Goal: Task Accomplishment & Management: Use online tool/utility

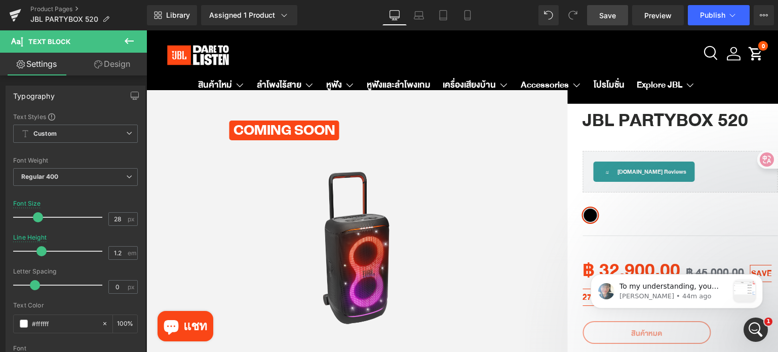
click at [597, 19] on link "Save" at bounding box center [607, 15] width 41 height 20
click at [613, 16] on span "Save" at bounding box center [607, 15] width 17 height 11
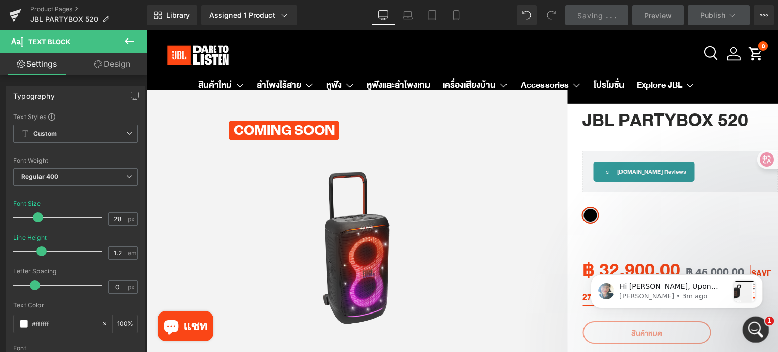
click at [754, 323] on icon "Open Intercom Messenger" at bounding box center [754, 328] width 17 height 17
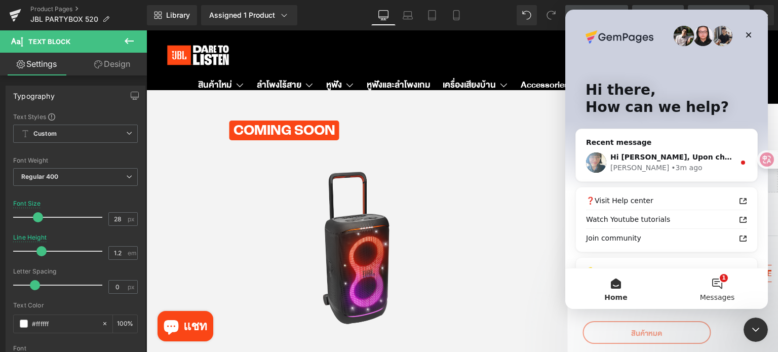
click at [716, 285] on button "1 Messages" at bounding box center [716, 288] width 101 height 41
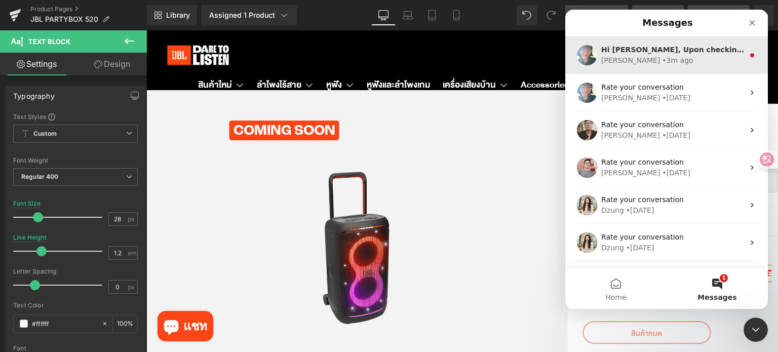
click at [662, 58] on div "• 3m ago" at bounding box center [677, 60] width 31 height 11
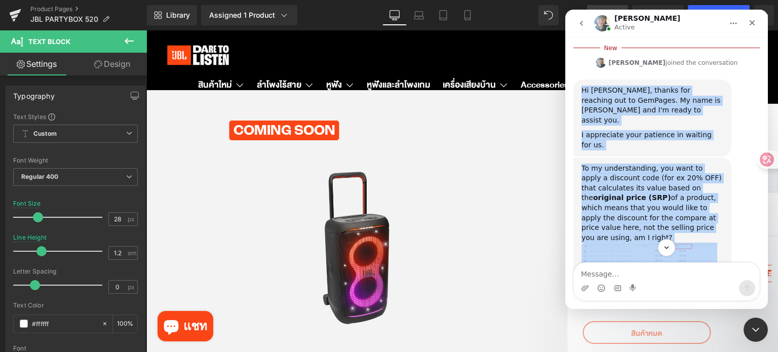
scroll to position [546, 0]
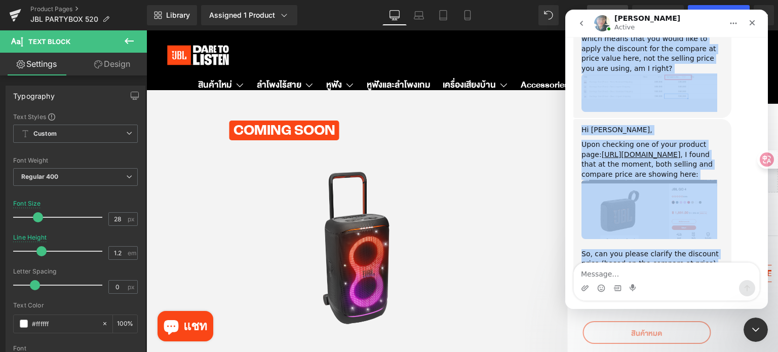
drag, startPoint x: 582, startPoint y: 74, endPoint x: 691, endPoint y: 229, distance: 189.0
copy div "Hi Valerie, thanks for reaching out to GemPages. My name is Annie and I'm ready…"
click at [688, 242] on div "Hi Valerie, Upon checking one of your product page: https://jblthailand.com/pro…" at bounding box center [666, 230] width 186 height 223
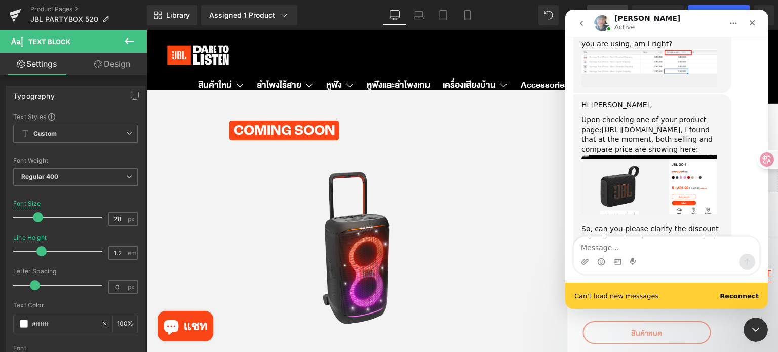
scroll to position [573, 0]
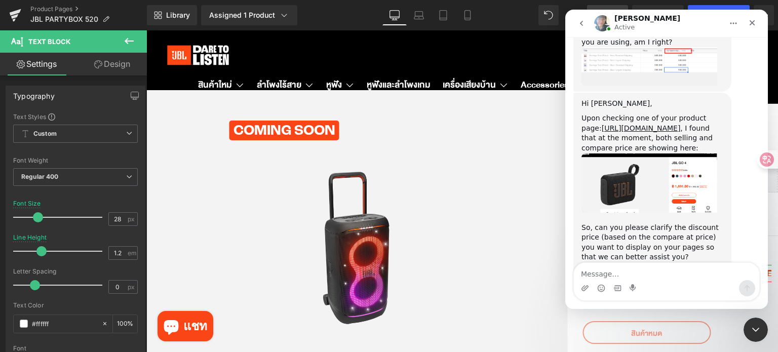
click at [738, 309] on div "Successfully reconnected" at bounding box center [666, 309] width 203 height 0
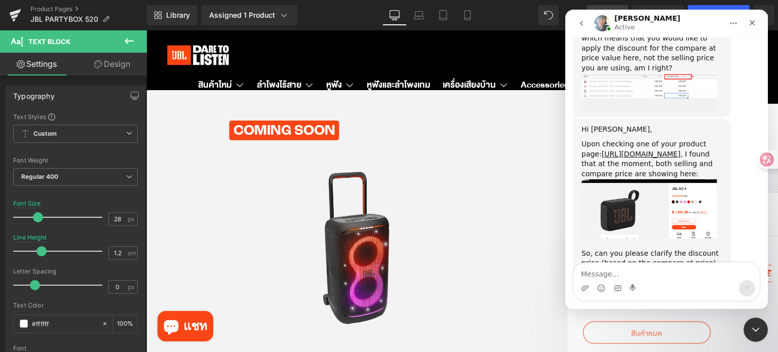
scroll to position [546, 0]
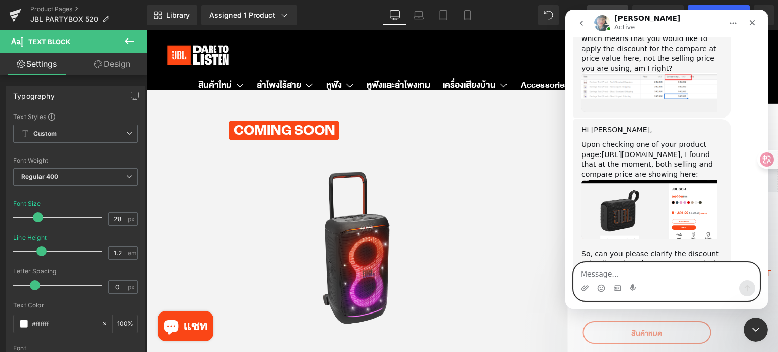
click at [632, 277] on textarea "Message…" at bounding box center [666, 271] width 185 height 17
paste textarea "Thank you for your response. Yes, that’s exactly what I want to achieve. I woul…"
type textarea "Thank you for your response. Yes, that’s exactly what I want to achieve. I woul…"
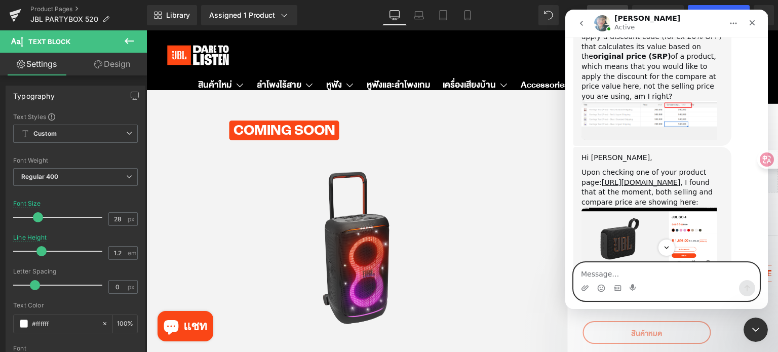
scroll to position [501, 0]
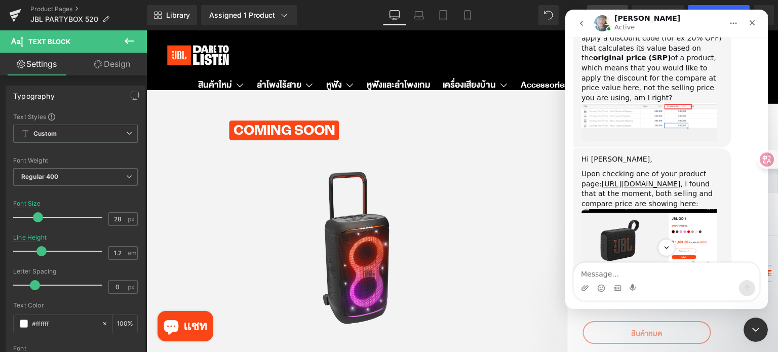
click at [664, 209] on img "Annie says…" at bounding box center [649, 238] width 136 height 59
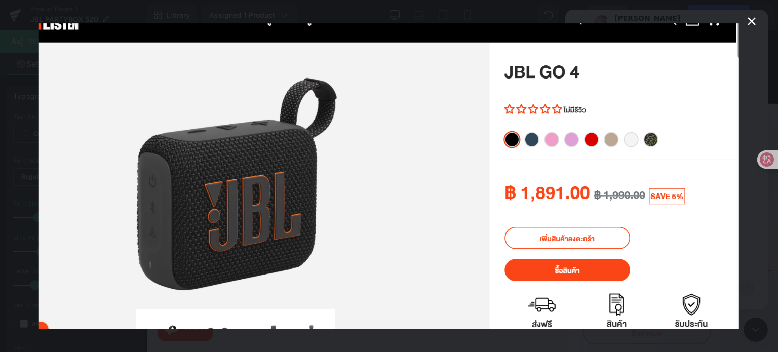
click at [748, 23] on icon "Close" at bounding box center [751, 21] width 12 height 12
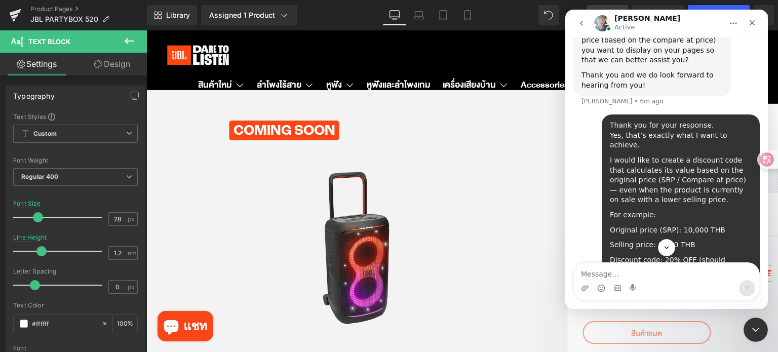
scroll to position [754, 0]
click at [731, 24] on icon "Home" at bounding box center [733, 23] width 8 height 8
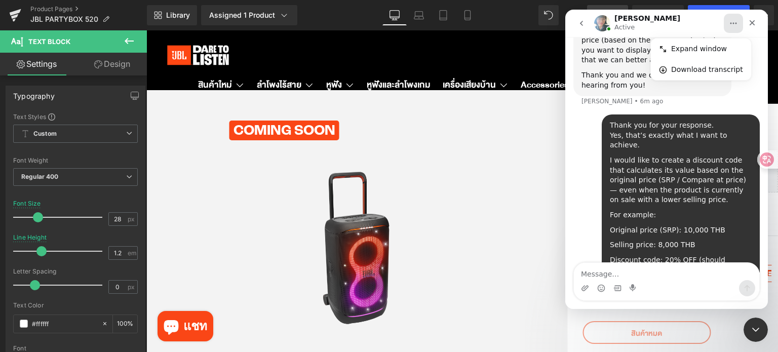
click at [684, 24] on div "Annie Active" at bounding box center [658, 24] width 129 height 18
click at [508, 20] on div at bounding box center [389, 161] width 778 height 322
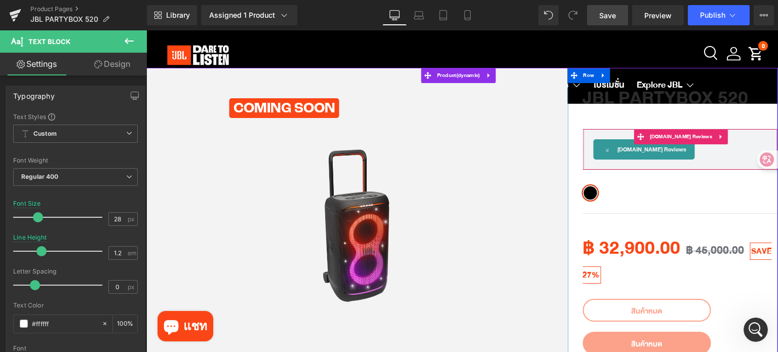
scroll to position [51, 0]
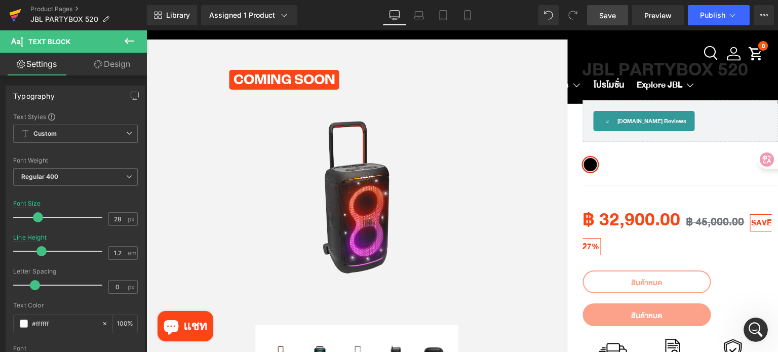
click at [14, 17] on icon at bounding box center [14, 16] width 7 height 5
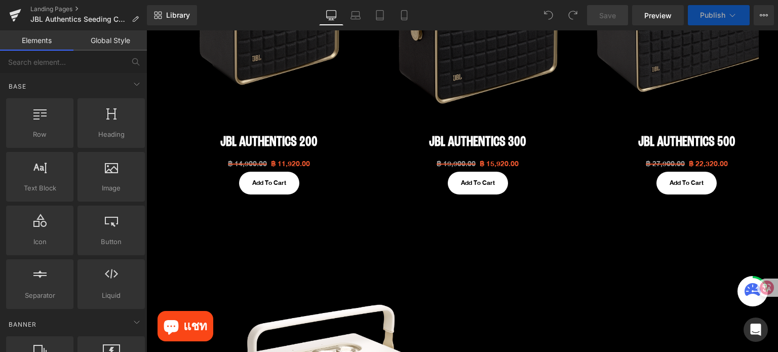
scroll to position [405, 0]
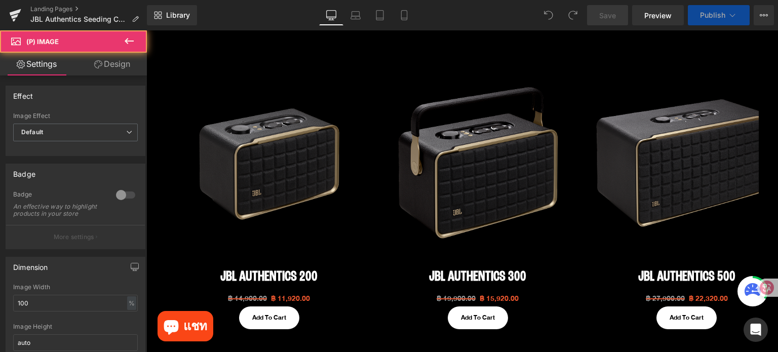
click at [261, 186] on img at bounding box center [269, 163] width 196 height 196
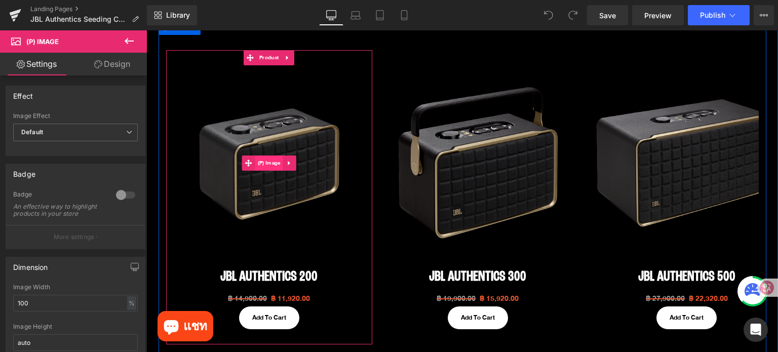
click at [267, 167] on span "(P) Image" at bounding box center [269, 162] width 28 height 15
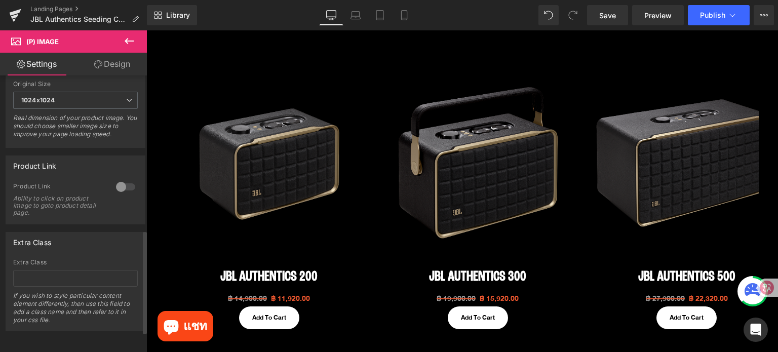
scroll to position [470, 0]
drag, startPoint x: 121, startPoint y: 180, endPoint x: 18, endPoint y: 144, distance: 108.6
click at [121, 180] on div at bounding box center [125, 187] width 24 height 16
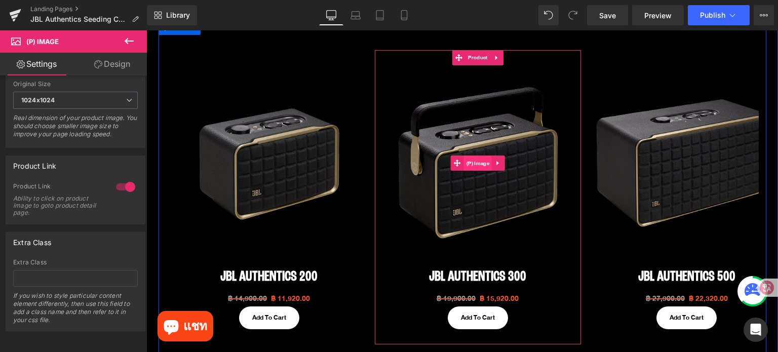
click at [475, 166] on span "(P) Image" at bounding box center [478, 163] width 28 height 15
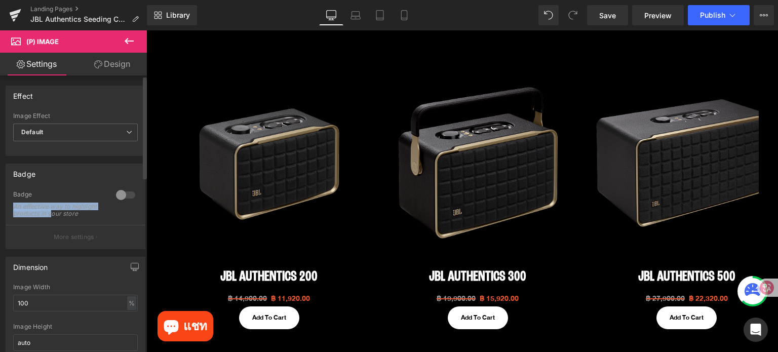
drag, startPoint x: 118, startPoint y: 196, endPoint x: 79, endPoint y: 215, distance: 43.3
click at [79, 215] on div "Badge An effective way to highlight products in your store" at bounding box center [75, 207] width 125 height 34
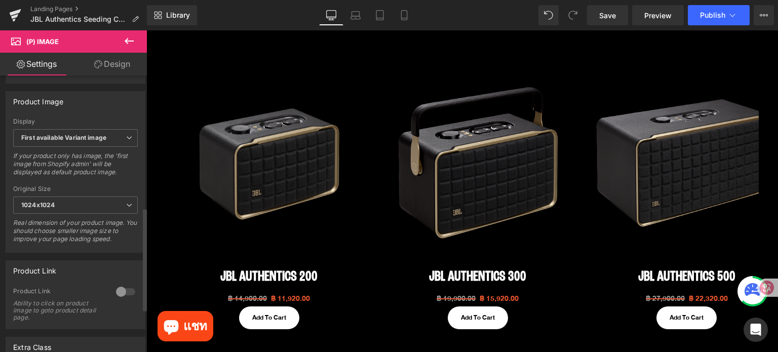
scroll to position [355, 0]
click at [119, 295] on div at bounding box center [125, 291] width 24 height 16
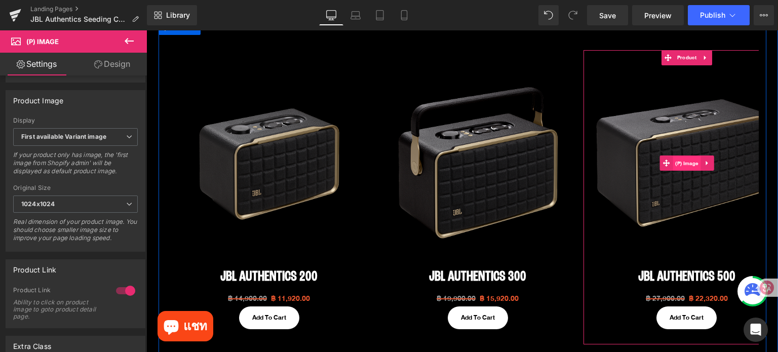
click at [683, 162] on span "(P) Image" at bounding box center [687, 163] width 28 height 15
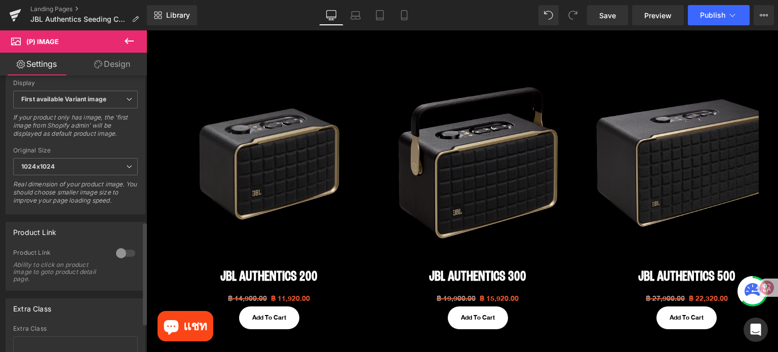
scroll to position [470, 0]
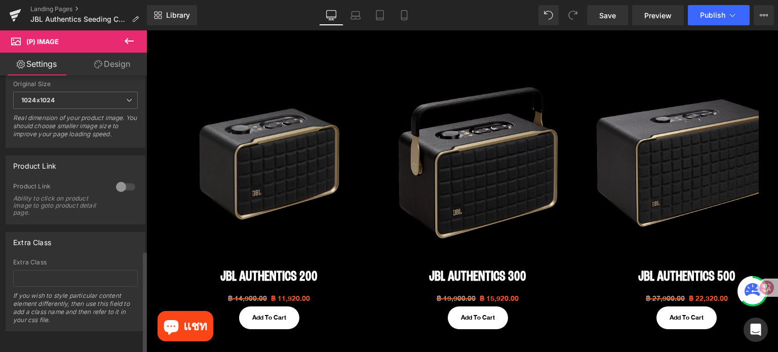
click at [115, 182] on div at bounding box center [125, 187] width 24 height 16
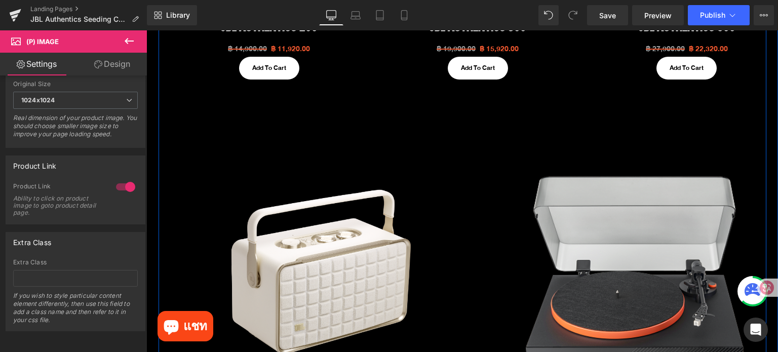
scroll to position [658, 0]
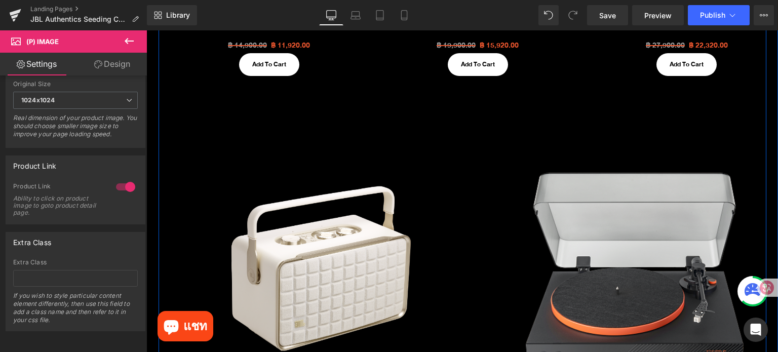
click at [328, 265] on div "Sale Off (P) Image" at bounding box center [321, 272] width 301 height 301
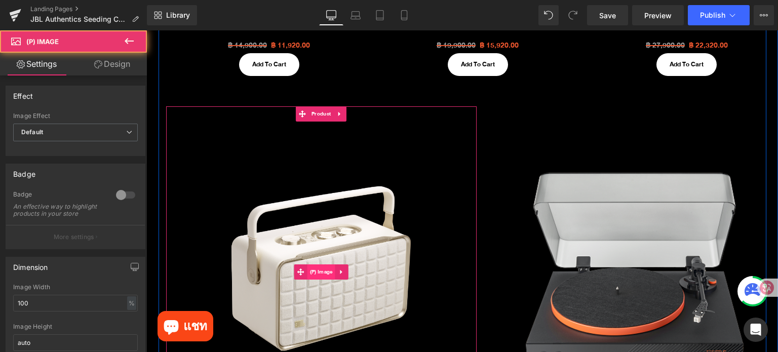
click at [321, 275] on span "(P) Image" at bounding box center [321, 271] width 28 height 15
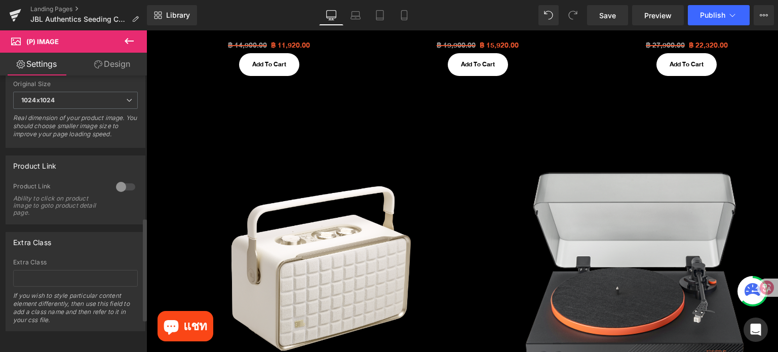
scroll to position [470, 0]
click at [115, 179] on div at bounding box center [125, 187] width 24 height 16
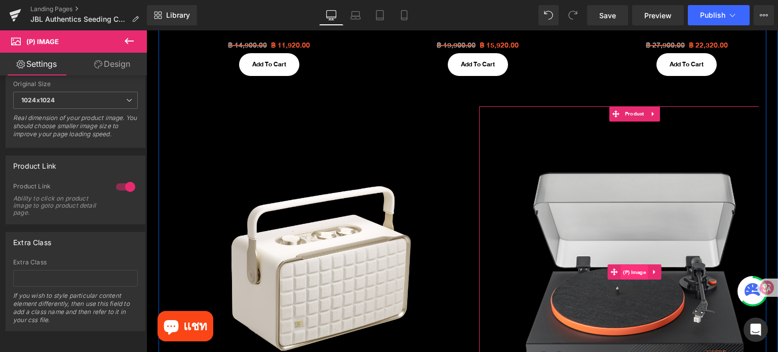
click at [632, 265] on span "(P) Image" at bounding box center [634, 272] width 28 height 15
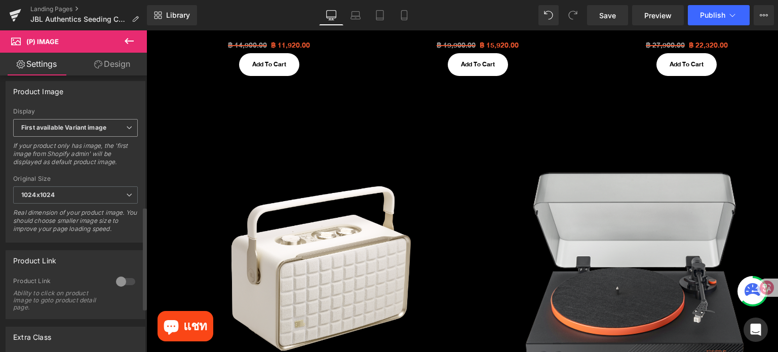
scroll to position [456, 0]
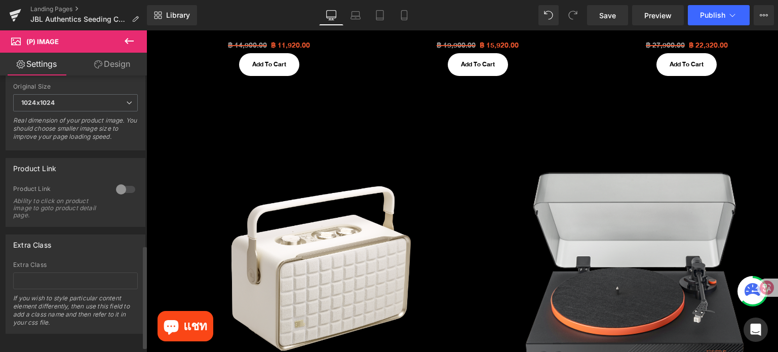
click at [125, 195] on div at bounding box center [125, 189] width 24 height 16
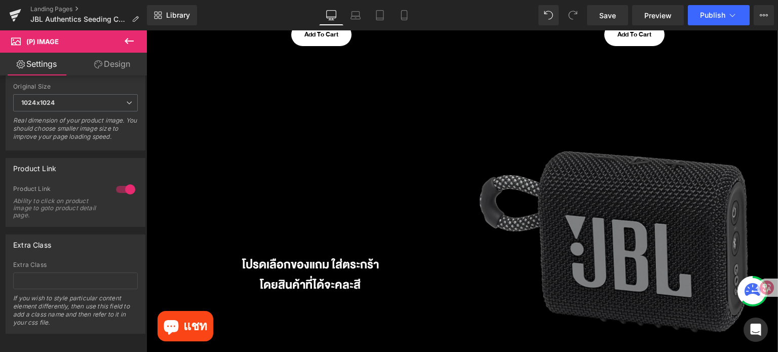
scroll to position [1114, 0]
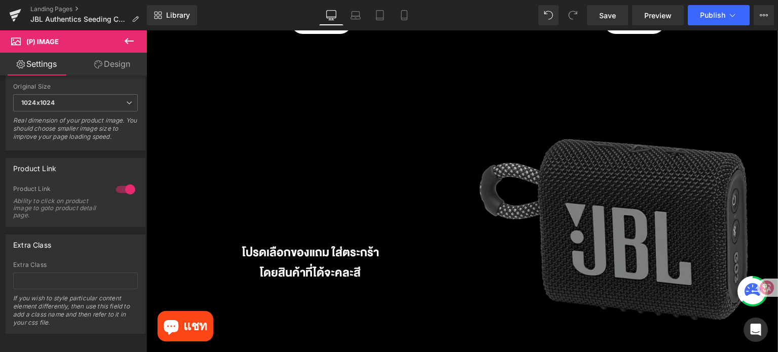
click at [598, 239] on img at bounding box center [614, 224] width 279 height 279
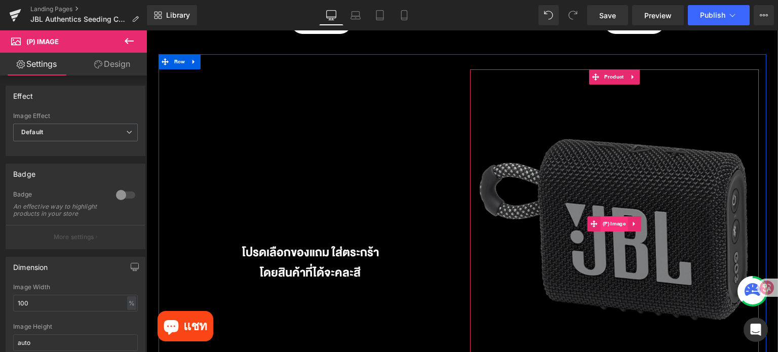
click at [607, 224] on span "(P) Image" at bounding box center [614, 223] width 28 height 15
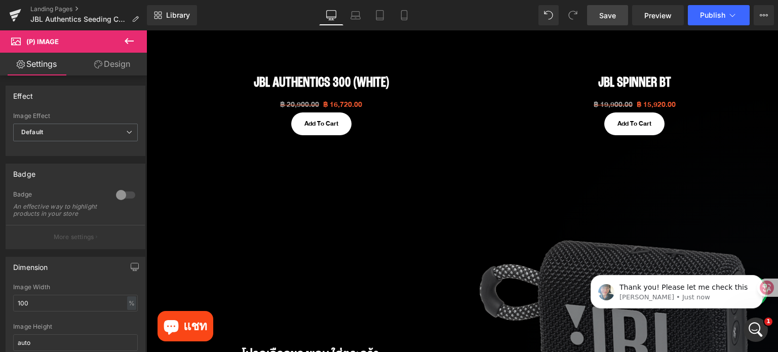
scroll to position [0, 0]
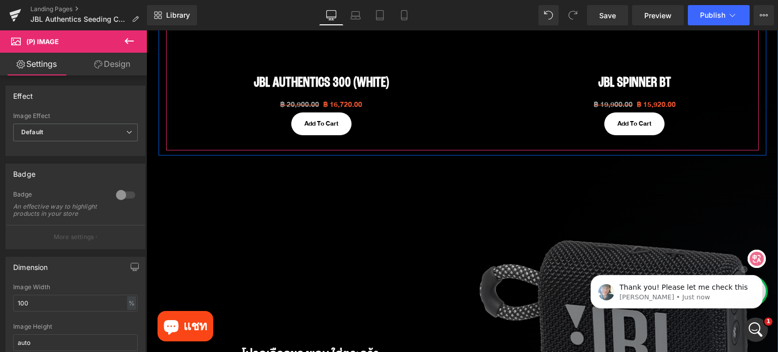
drag, startPoint x: 904, startPoint y: 319, endPoint x: 745, endPoint y: 141, distance: 237.8
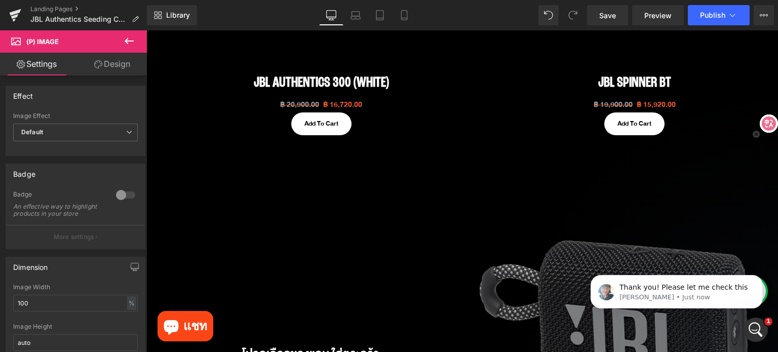
click at [776, 123] on div at bounding box center [765, 123] width 25 height 18
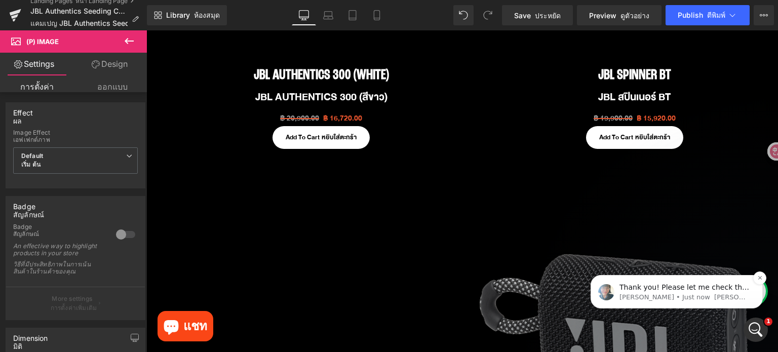
click at [714, 293] on font "Annie • เพิ่ง" at bounding box center [741, 297] width 55 height 8
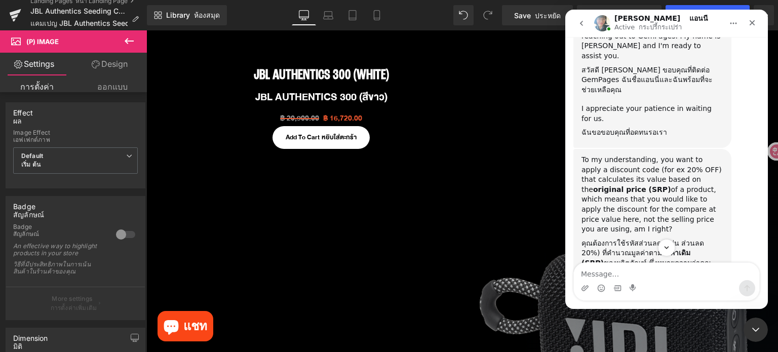
scroll to position [695, 0]
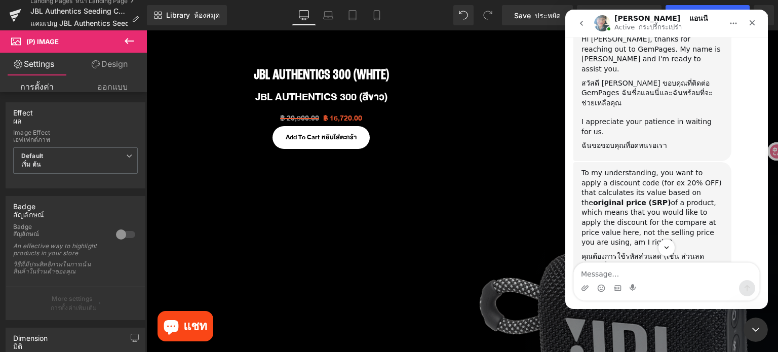
click at [655, 305] on img "Annie says…" at bounding box center [649, 324] width 136 height 38
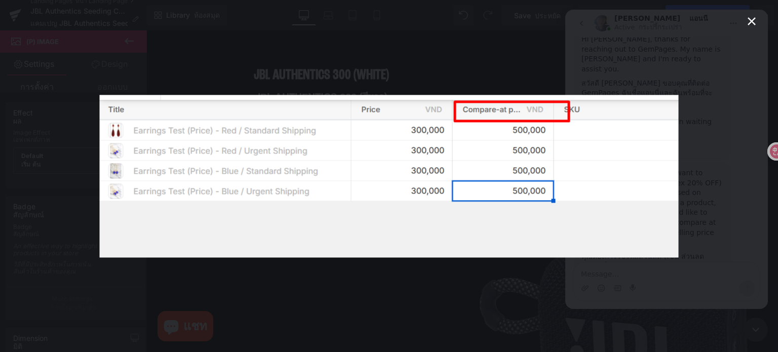
scroll to position [0, 0]
click at [338, 84] on div "Intercom messenger" at bounding box center [389, 176] width 778 height 352
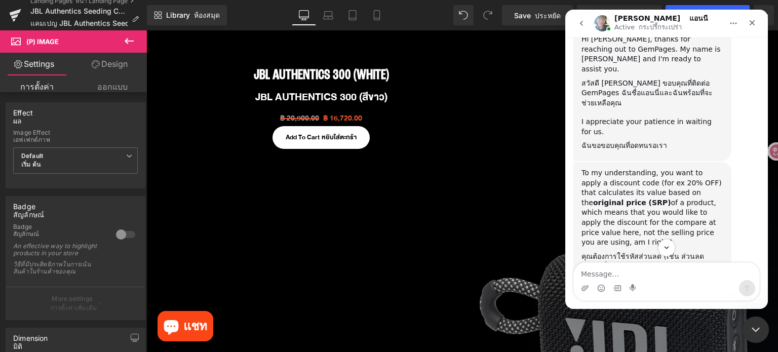
click at [755, 326] on icon "Close Intercom Messenger" at bounding box center [754, 328] width 12 height 12
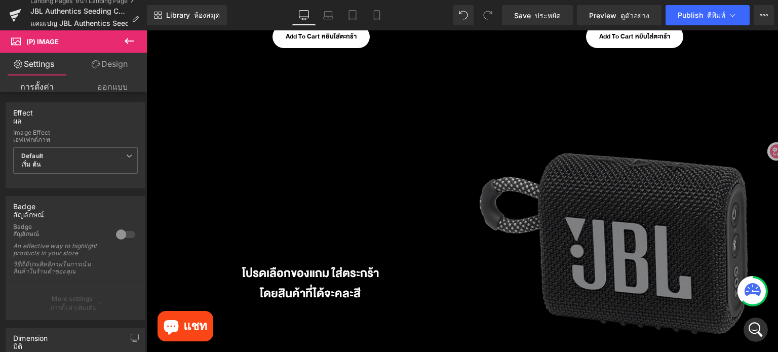
scroll to position [1070, 0]
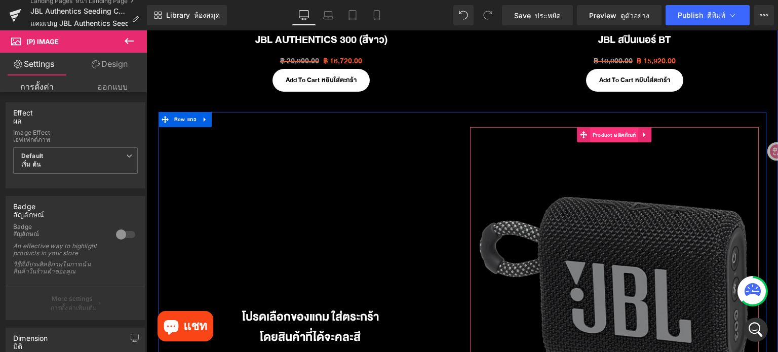
click at [614, 139] on font "ผลิตภัณฑ์" at bounding box center [625, 135] width 22 height 9
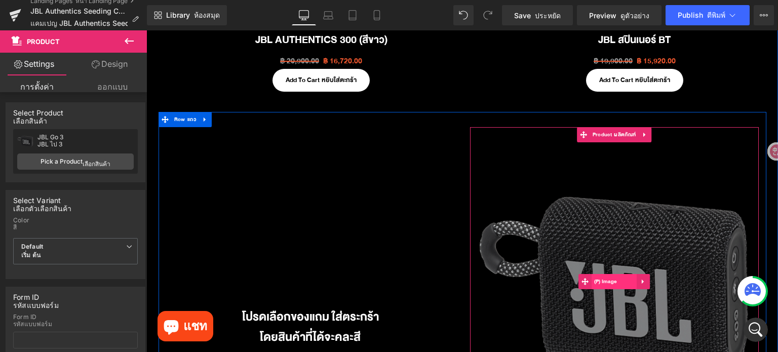
click at [609, 287] on span "(P) Image (P) ภาพ" at bounding box center [615, 281] width 46 height 15
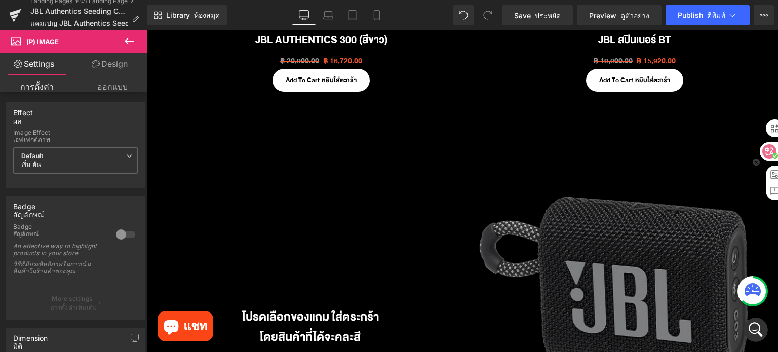
click at [766, 151] on icon at bounding box center [769, 151] width 10 height 10
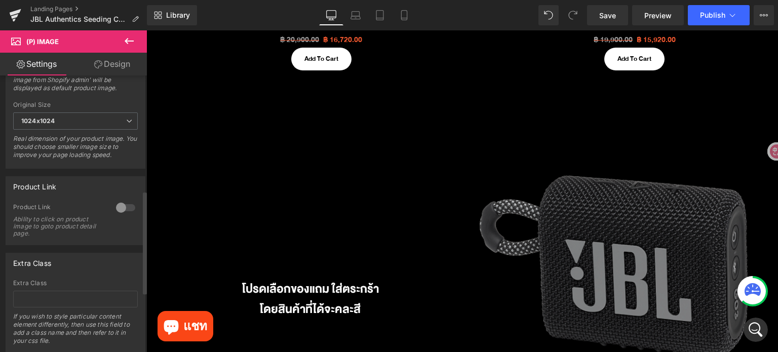
scroll to position [470, 0]
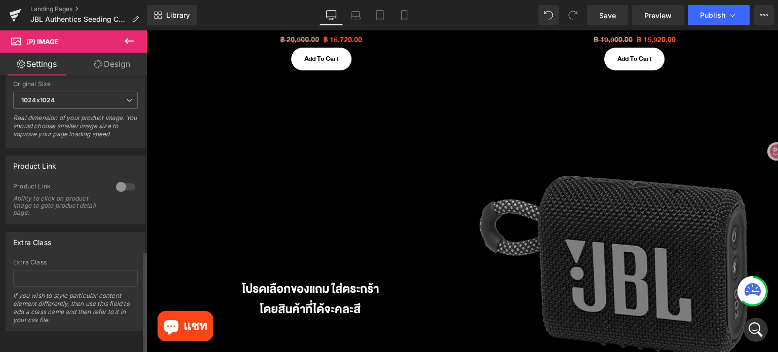
click at [113, 183] on div at bounding box center [125, 187] width 24 height 16
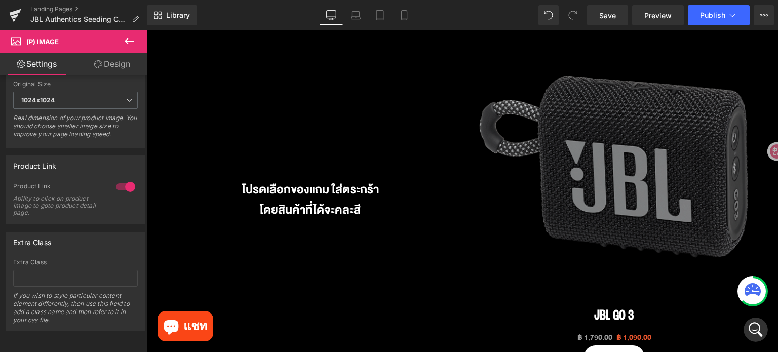
scroll to position [1128, 0]
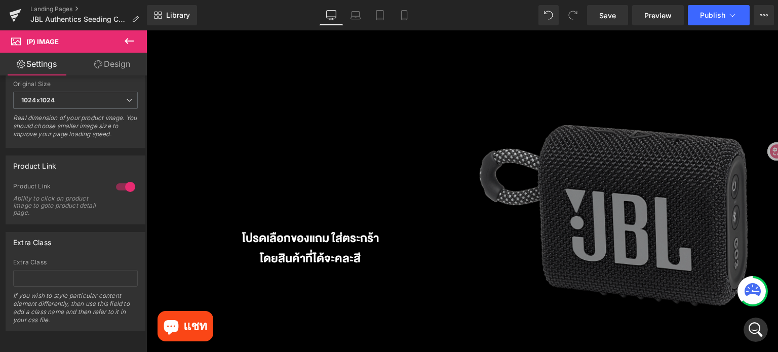
click at [498, 135] on img at bounding box center [614, 209] width 279 height 279
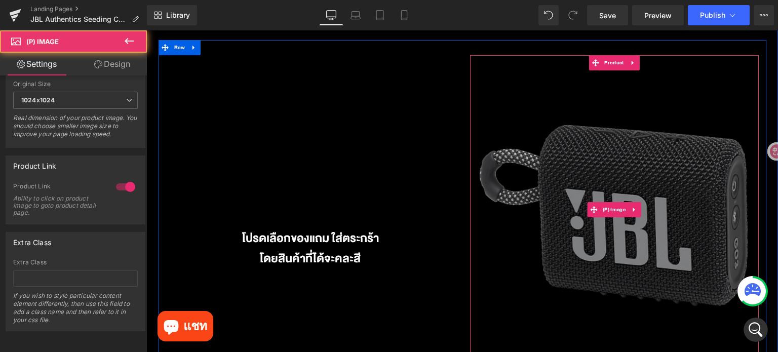
click at [498, 135] on img at bounding box center [614, 209] width 279 height 279
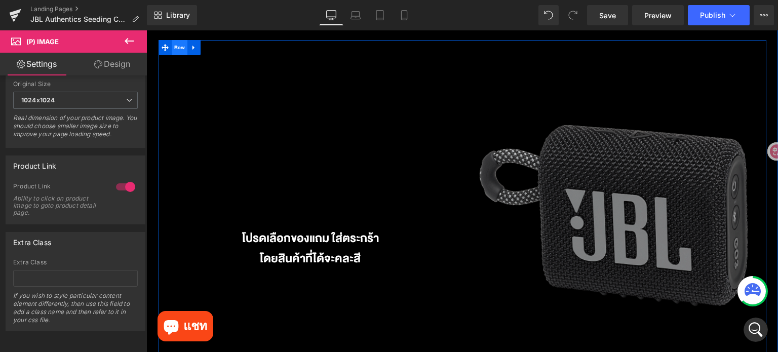
click at [175, 53] on span "Row" at bounding box center [180, 47] width 16 height 15
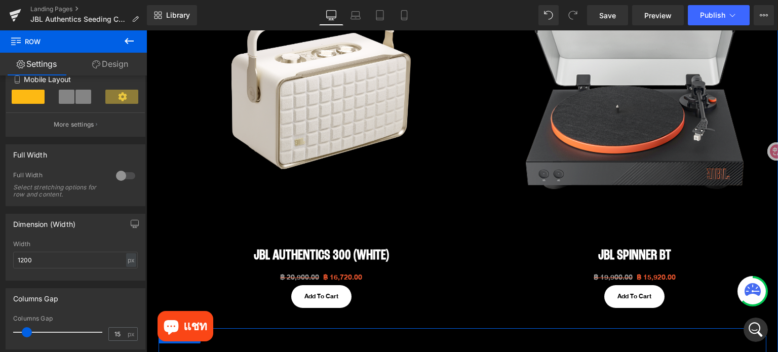
scroll to position [824, 0]
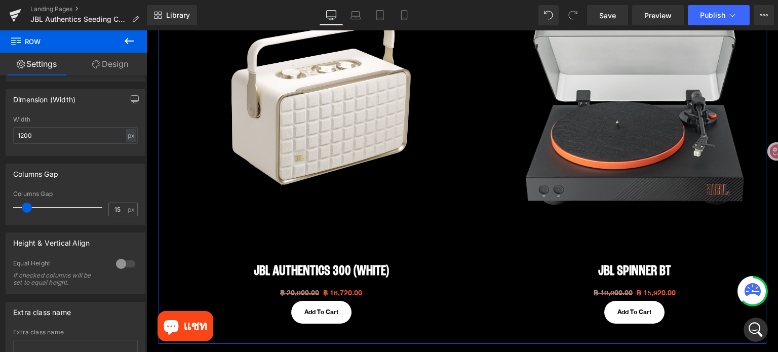
scroll to position [291, 0]
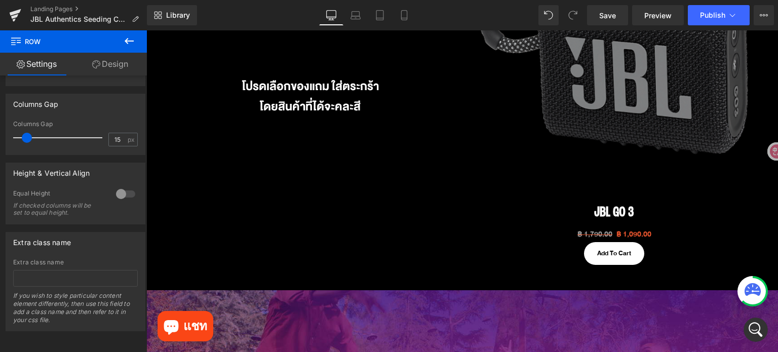
click at [181, 173] on div "โปรดเลือกของแถม ใส่ตระกร้า Heading โดยสินค้าที่ได้จะคละสี Heading Row" at bounding box center [311, 91] width 304 height 377
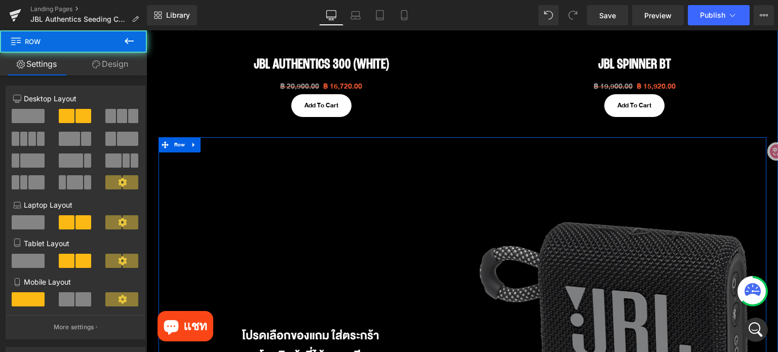
scroll to position [1027, 0]
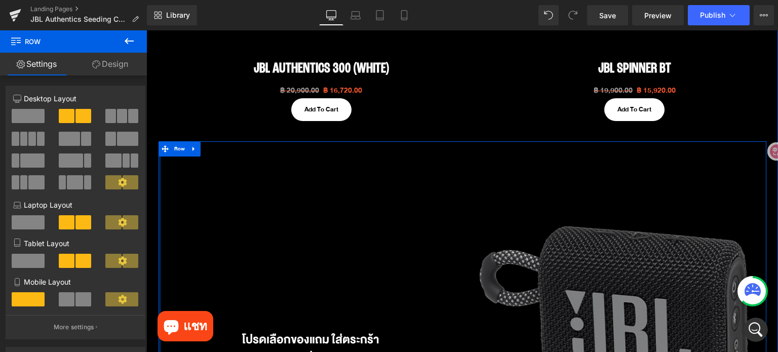
click at [159, 186] on div at bounding box center [160, 339] width 3 height 397
click at [122, 61] on link "Design" at bounding box center [109, 64] width 73 height 23
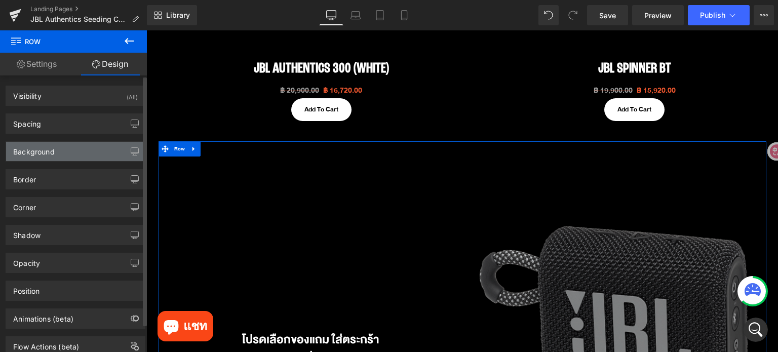
type input "#2a2b2a"
type input "100"
type input "0"
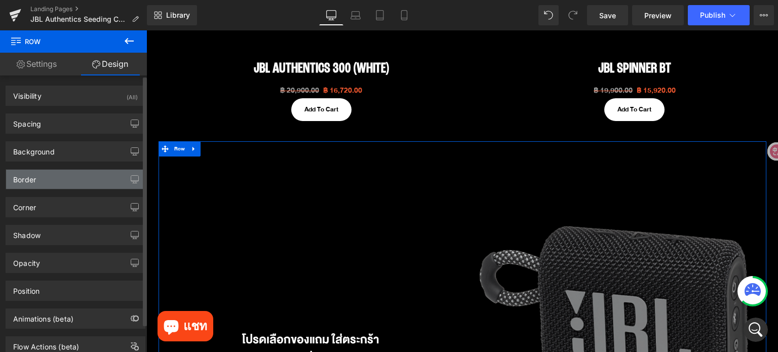
click at [66, 177] on div "Border" at bounding box center [75, 179] width 139 height 19
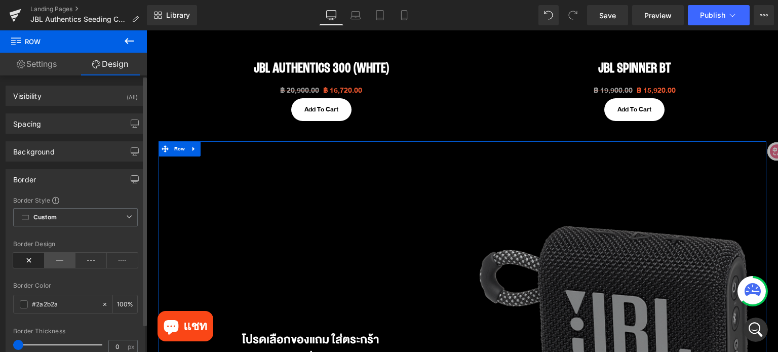
click at [55, 260] on icon at bounding box center [60, 260] width 31 height 15
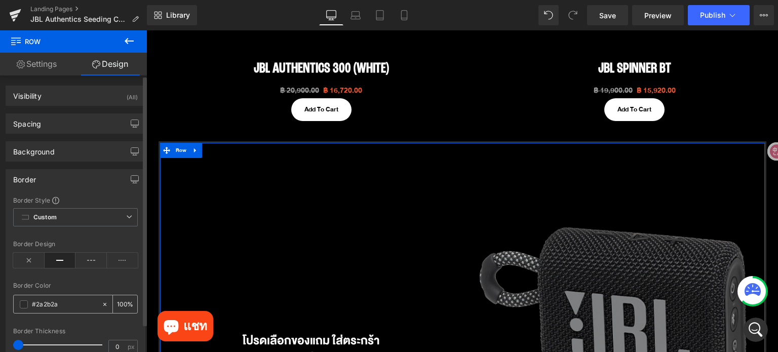
click at [18, 307] on div "#2a2b2a" at bounding box center [58, 304] width 88 height 18
click at [22, 304] on span at bounding box center [24, 304] width 8 height 8
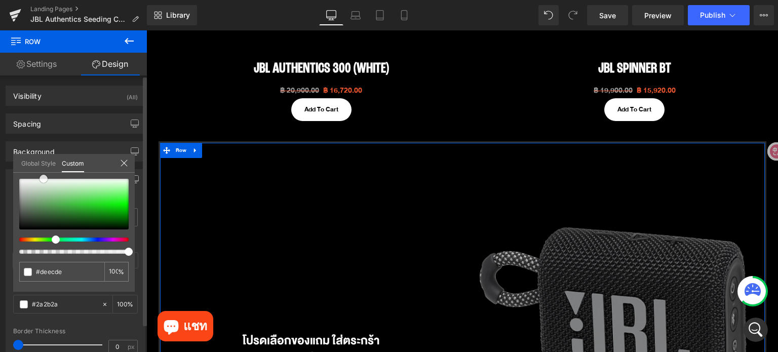
type input "#deecde"
type input "#f8fbf8"
type input "#ffffff"
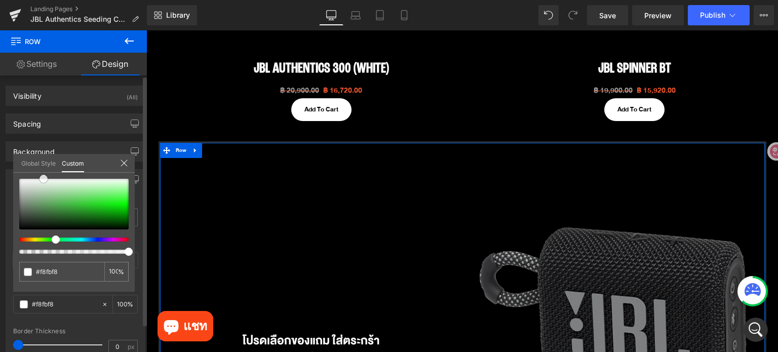
type input "#ffffff"
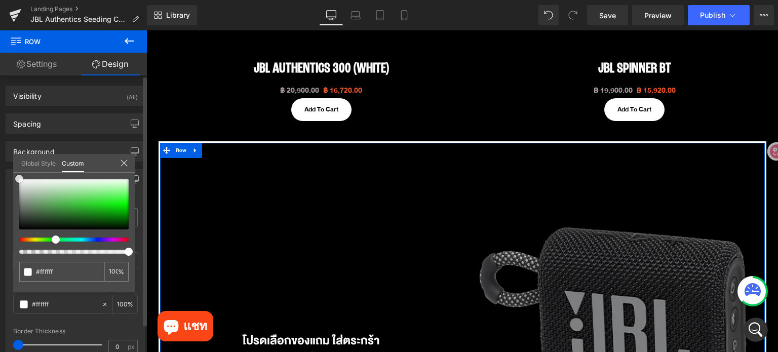
drag, startPoint x: 44, startPoint y: 178, endPoint x: 0, endPoint y: 146, distance: 54.3
click at [0, 162] on div "Border Border Style Custom Custom Setup Global Style Custom Setup Global Style …" at bounding box center [75, 275] width 151 height 227
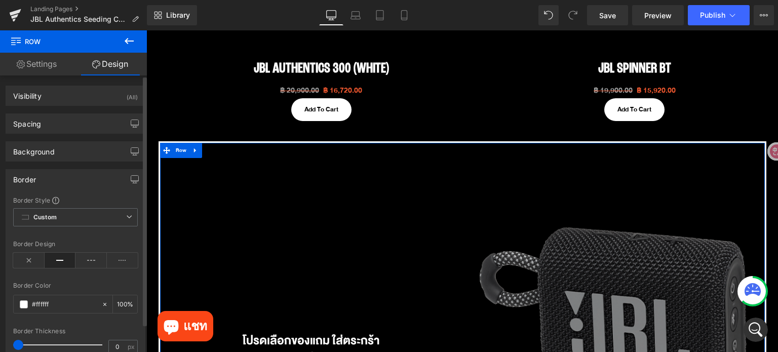
click at [10, 342] on div "Border Style Custom Custom Setup Global Style Custom Setup Global Style solid B…" at bounding box center [75, 292] width 139 height 192
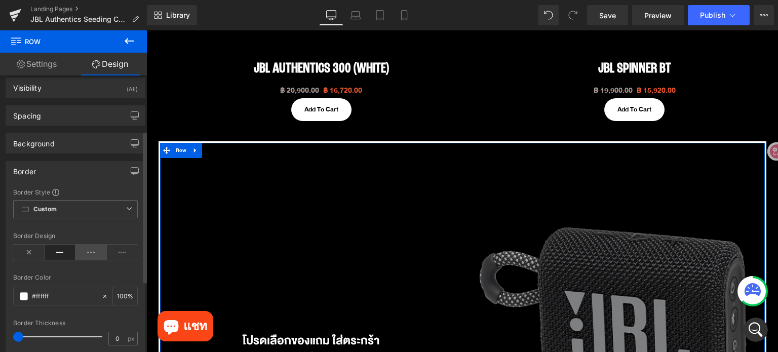
scroll to position [0, 0]
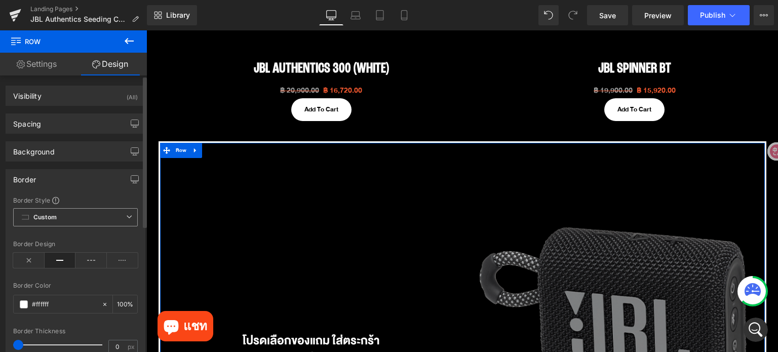
click at [103, 218] on span "Custom Setup Global Style" at bounding box center [75, 217] width 125 height 18
click at [98, 194] on div "Border Border Style Custom Custom Setup Global Style Custom Setup Global Style …" at bounding box center [76, 278] width 140 height 219
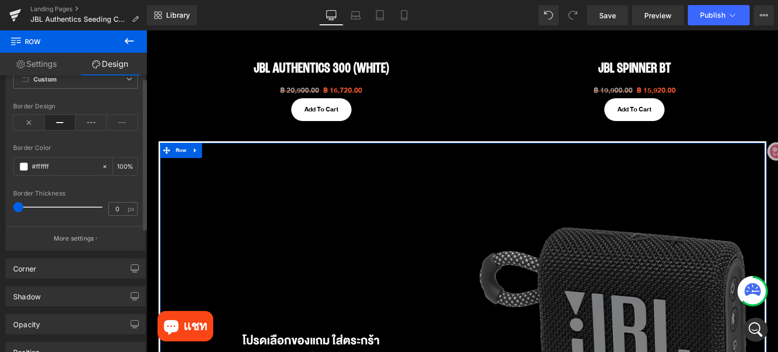
scroll to position [152, 0]
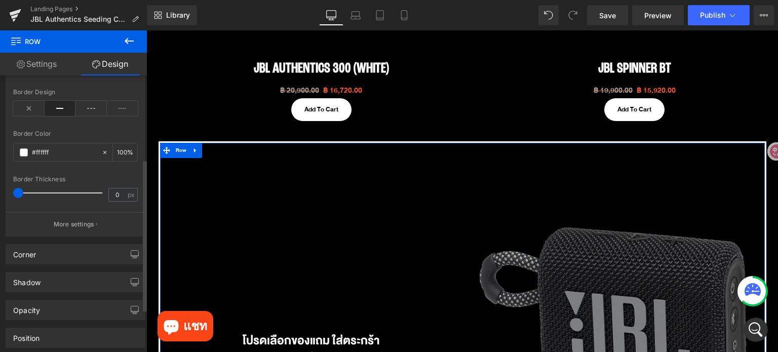
click at [69, 224] on p "More settings" at bounding box center [74, 224] width 41 height 9
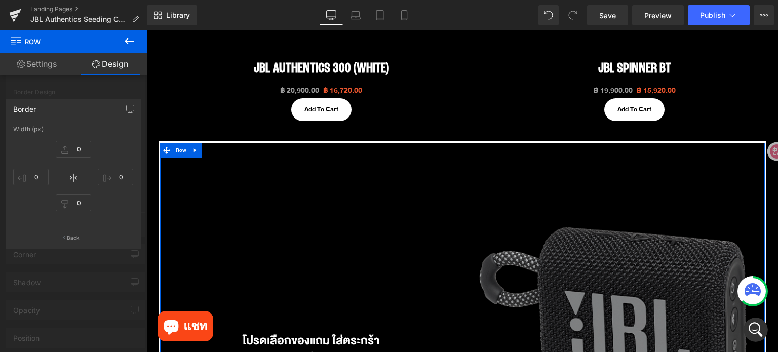
click at [102, 84] on div at bounding box center [73, 193] width 147 height 327
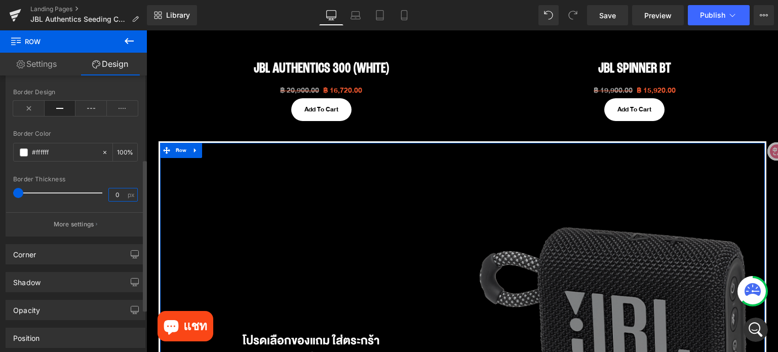
click at [111, 196] on input "0" at bounding box center [118, 194] width 18 height 13
type input "1"
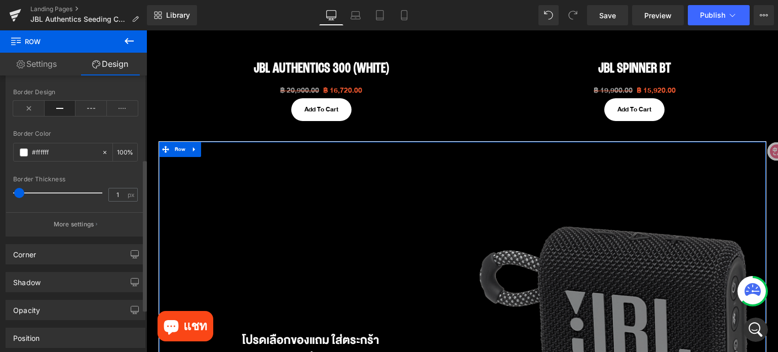
click at [112, 169] on div at bounding box center [75, 170] width 125 height 7
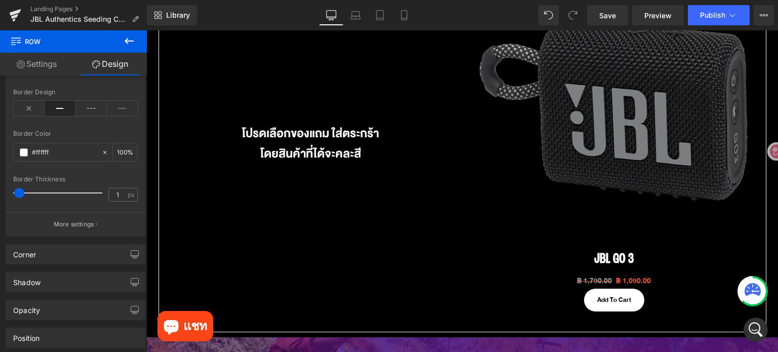
scroll to position [1230, 0]
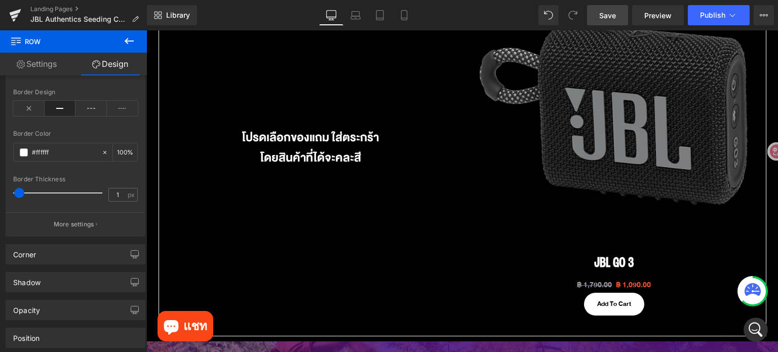
click at [613, 14] on span "Save" at bounding box center [607, 15] width 17 height 11
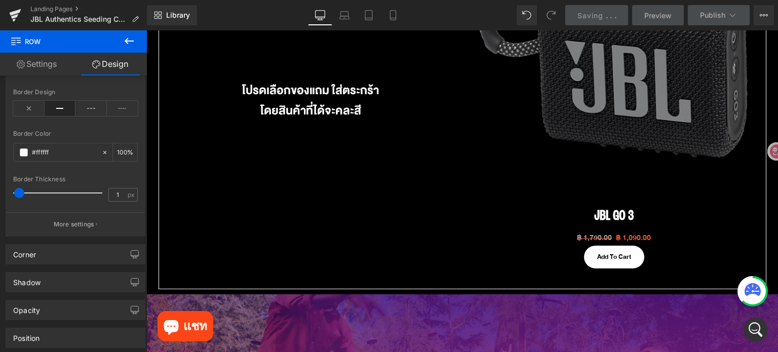
scroll to position [1280, 0]
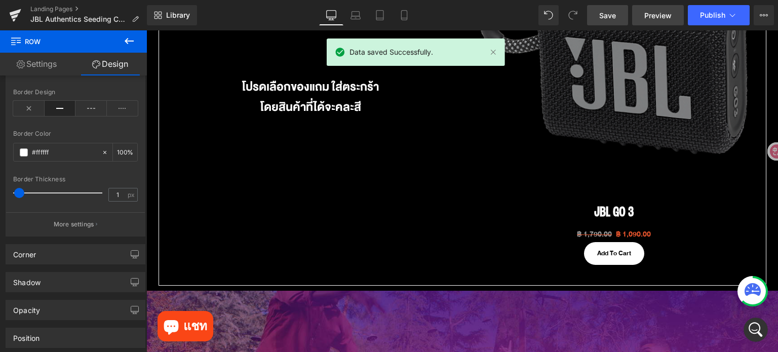
click at [653, 18] on span "Preview" at bounding box center [657, 15] width 27 height 11
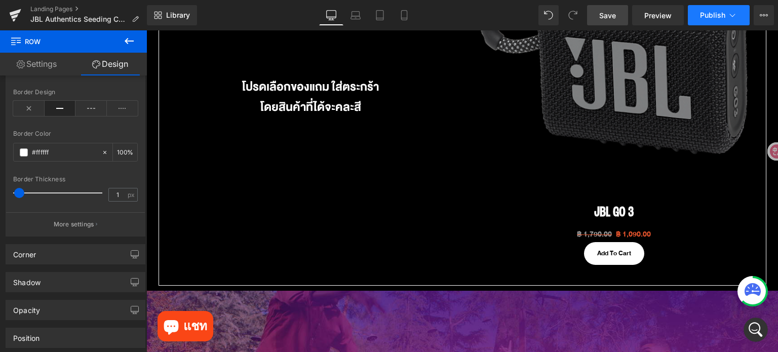
click at [717, 20] on button "Publish" at bounding box center [719, 15] width 62 height 20
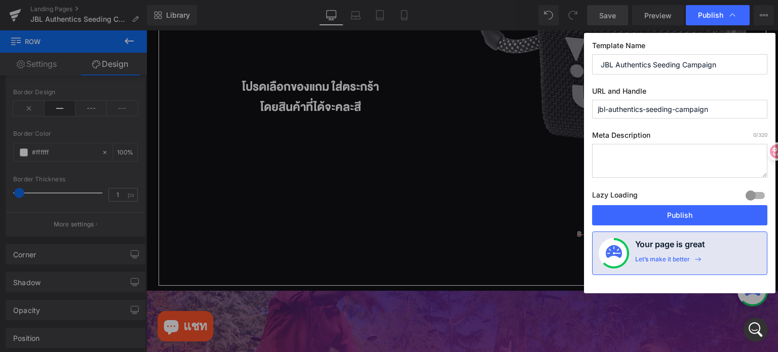
drag, startPoint x: 725, startPoint y: 111, endPoint x: 580, endPoint y: 107, distance: 144.4
click at [580, 107] on div "Publish Template Name JBL Authentics Seeding Campaign URL and Handle jbl-authen…" at bounding box center [389, 176] width 778 height 352
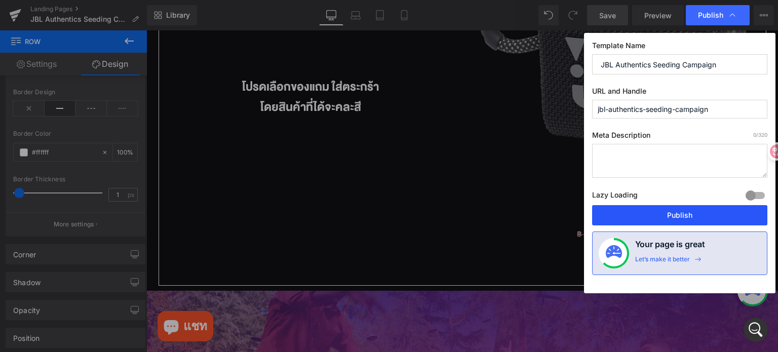
click at [671, 212] on button "Publish" at bounding box center [679, 215] width 175 height 20
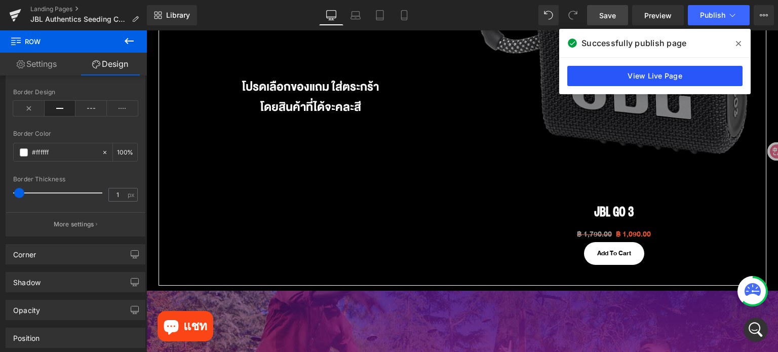
click at [659, 83] on link "View Live Page" at bounding box center [654, 76] width 175 height 20
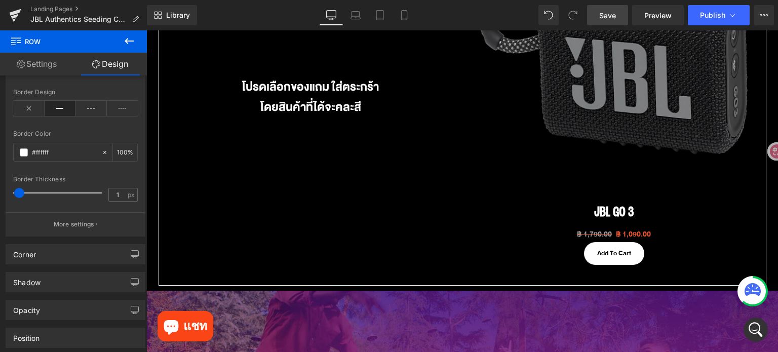
scroll to position [1027, 0]
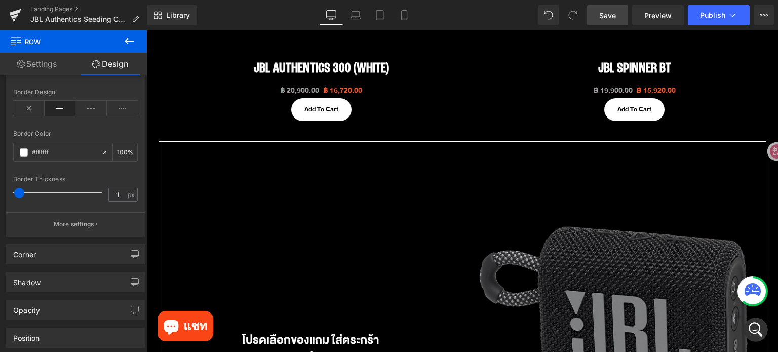
click at [602, 16] on span "Save" at bounding box center [607, 15] width 17 height 11
click at [751, 328] on icon "Open Intercom Messenger" at bounding box center [754, 328] width 17 height 17
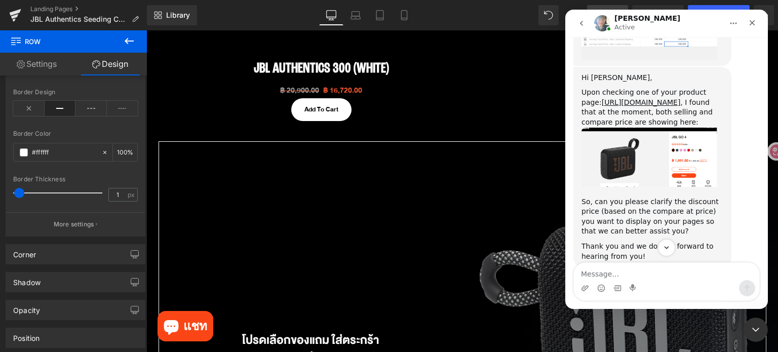
scroll to position [784, 0]
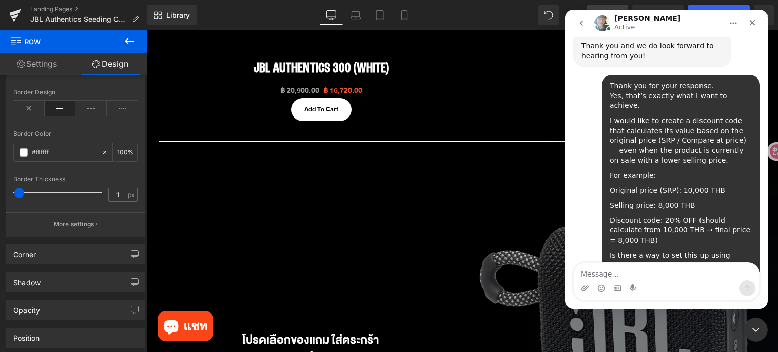
click at [685, 278] on textarea "Message…" at bounding box center [666, 271] width 185 height 17
click at [749, 325] on icon "Close Intercom Messenger" at bounding box center [754, 328] width 12 height 12
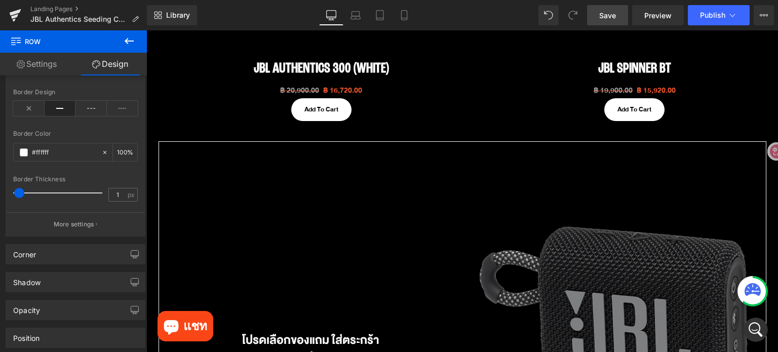
click at [606, 15] on span "Save" at bounding box center [607, 15] width 17 height 11
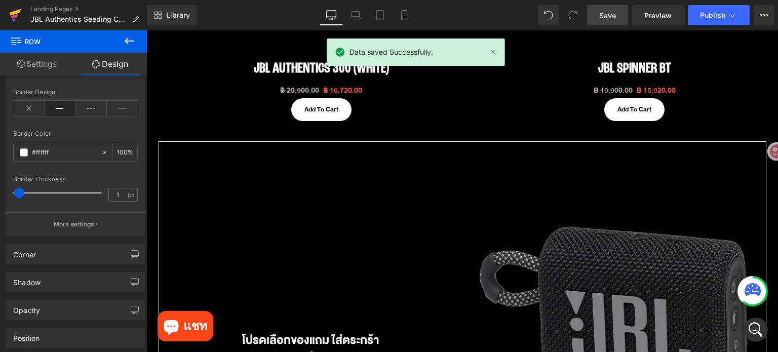
click at [14, 18] on icon at bounding box center [15, 15] width 12 height 25
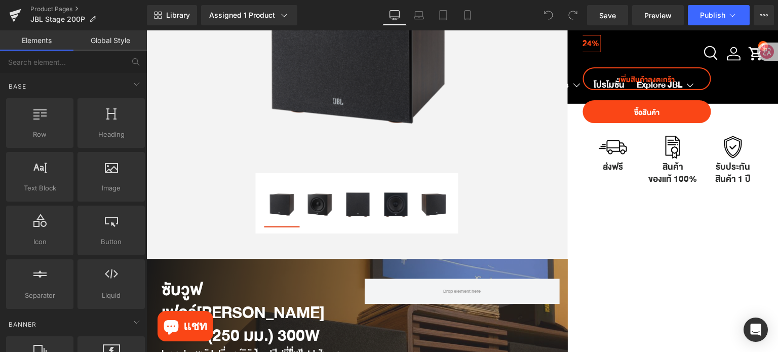
scroll to position [51, 0]
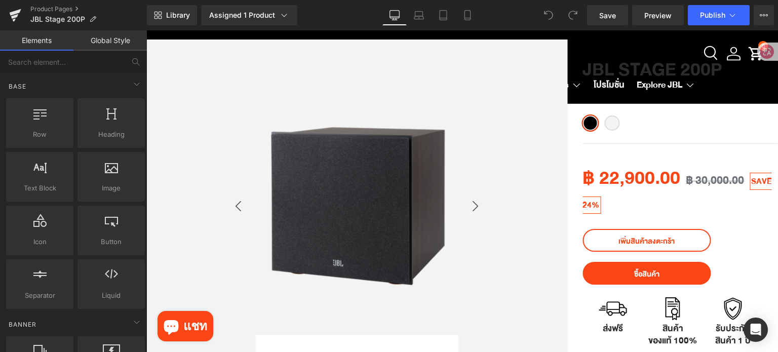
click at [357, 189] on img at bounding box center [357, 205] width 255 height 255
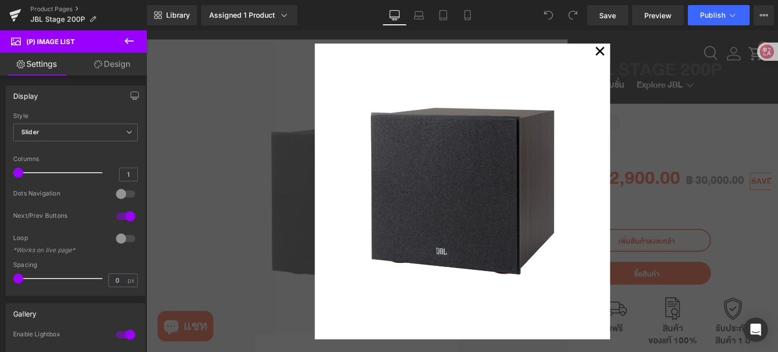
click at [600, 56] on button "✕" at bounding box center [599, 54] width 20 height 20
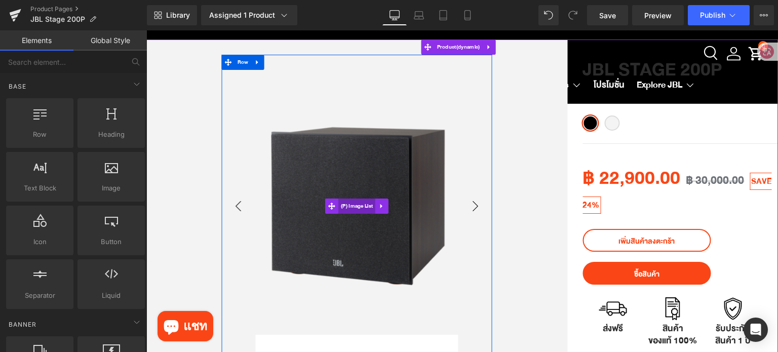
click at [352, 207] on span "(P) Image List" at bounding box center [356, 206] width 37 height 15
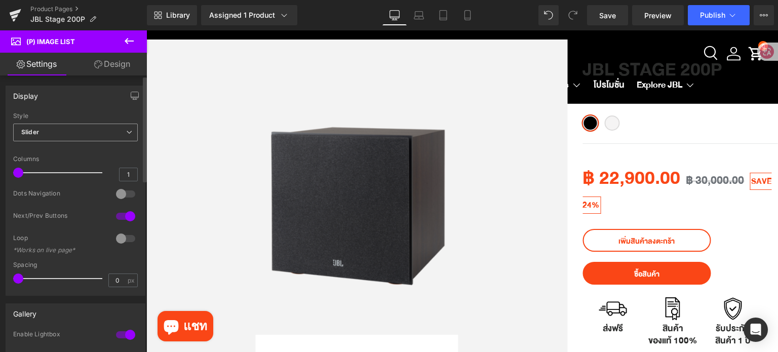
click at [97, 139] on span "Slider" at bounding box center [75, 133] width 125 height 18
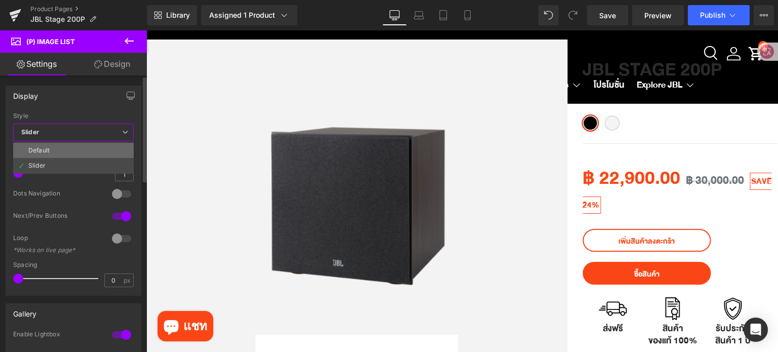
click at [94, 147] on li "Default" at bounding box center [73, 150] width 121 height 15
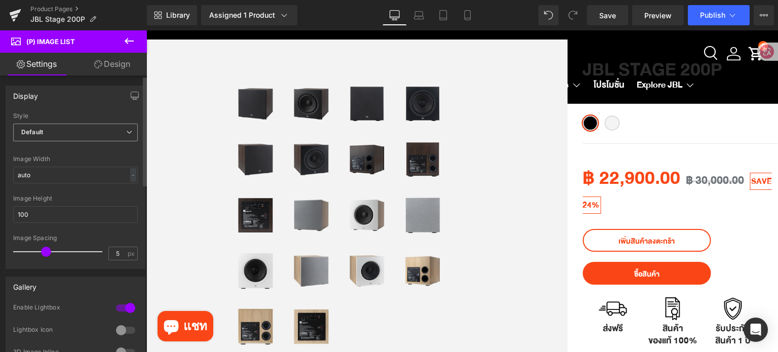
click at [105, 132] on span "Default" at bounding box center [75, 133] width 125 height 18
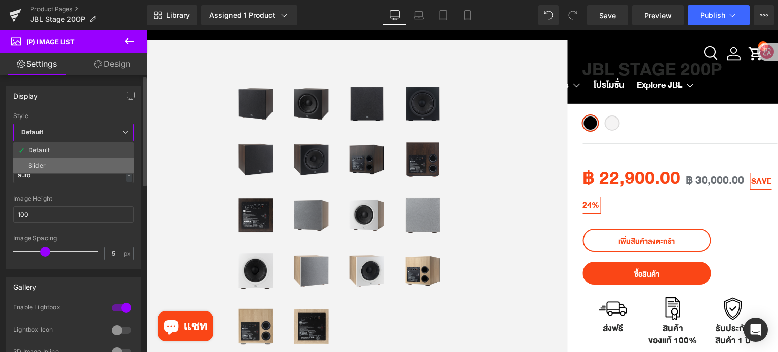
click at [87, 162] on li "Slider" at bounding box center [73, 165] width 121 height 15
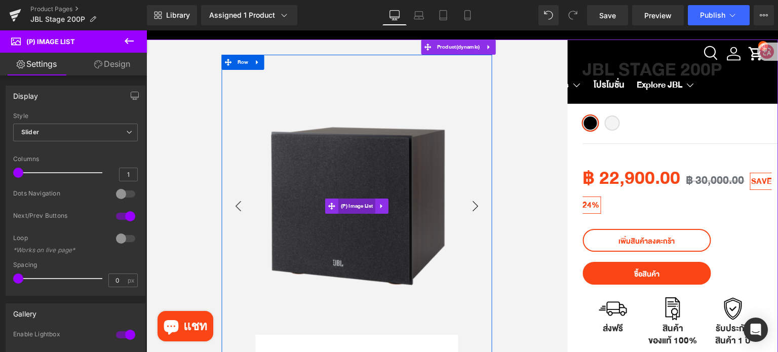
click at [355, 209] on span "(P) Image List" at bounding box center [356, 206] width 37 height 15
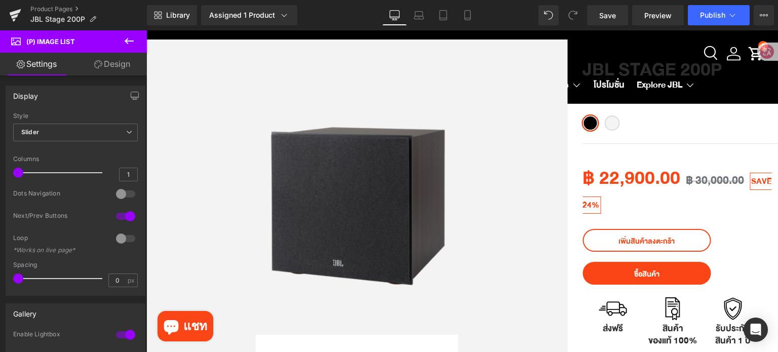
click at [127, 36] on icon at bounding box center [129, 41] width 12 height 12
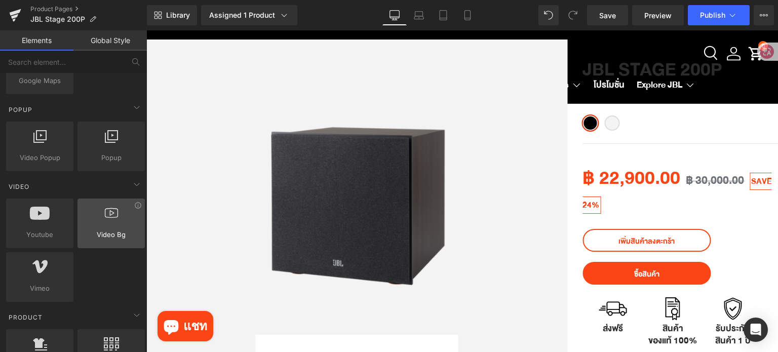
scroll to position [658, 0]
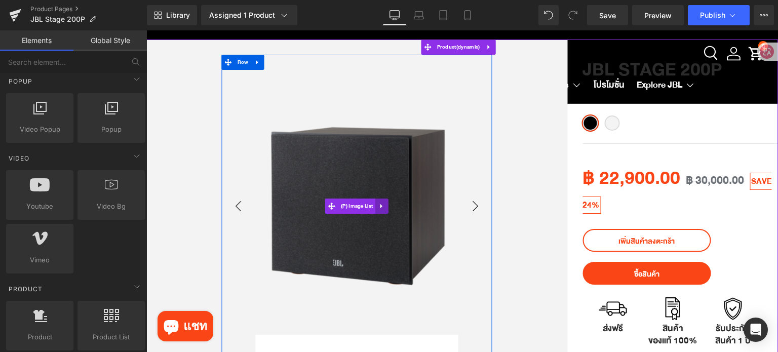
click at [379, 204] on icon at bounding box center [381, 207] width 7 height 8
click at [385, 206] on icon at bounding box center [388, 206] width 7 height 7
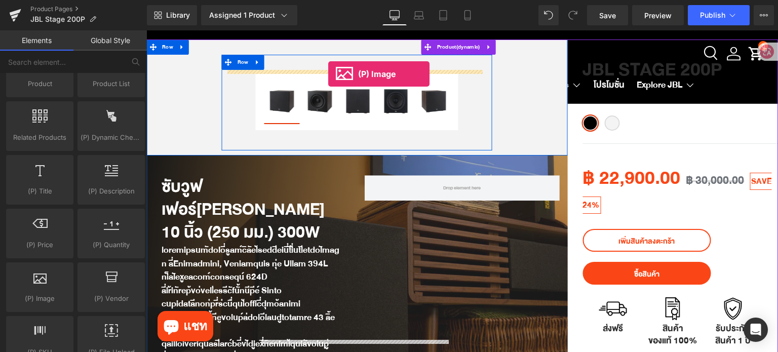
scroll to position [0, 0]
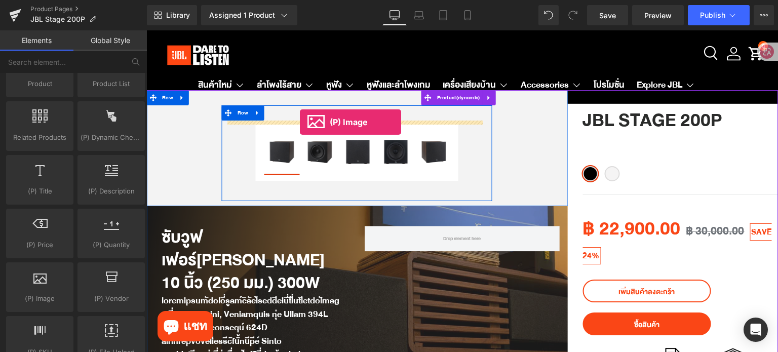
drag, startPoint x: 189, startPoint y: 307, endPoint x: 300, endPoint y: 122, distance: 216.0
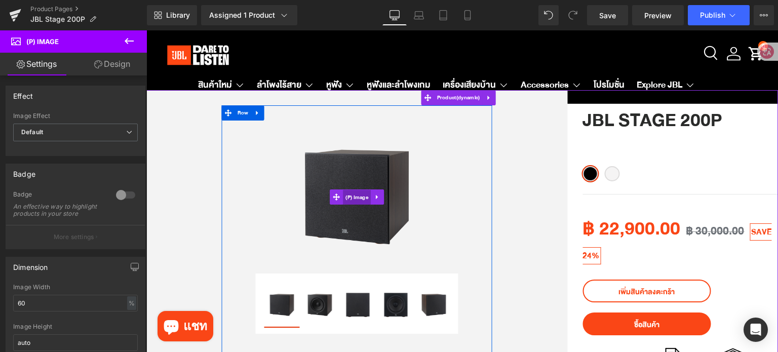
click at [350, 199] on span "(P) Image" at bounding box center [357, 197] width 28 height 15
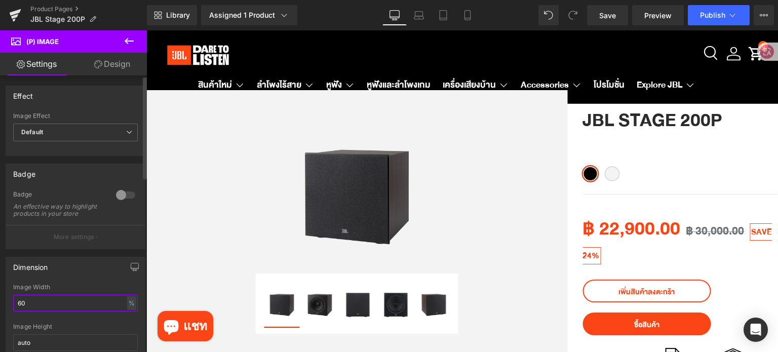
drag, startPoint x: 27, startPoint y: 310, endPoint x: 14, endPoint y: 307, distance: 12.9
click at [14, 309] on input "60" at bounding box center [75, 303] width 125 height 17
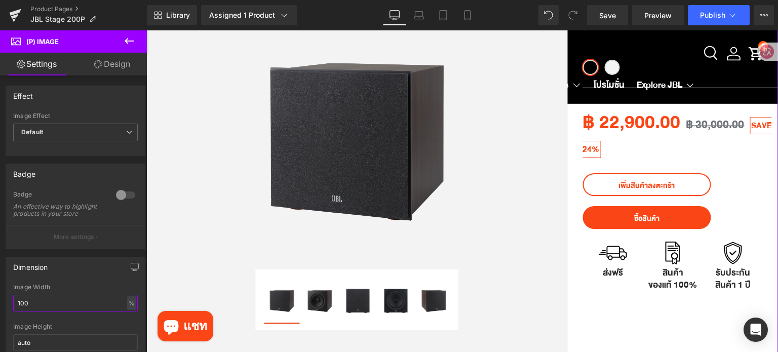
scroll to position [101, 0]
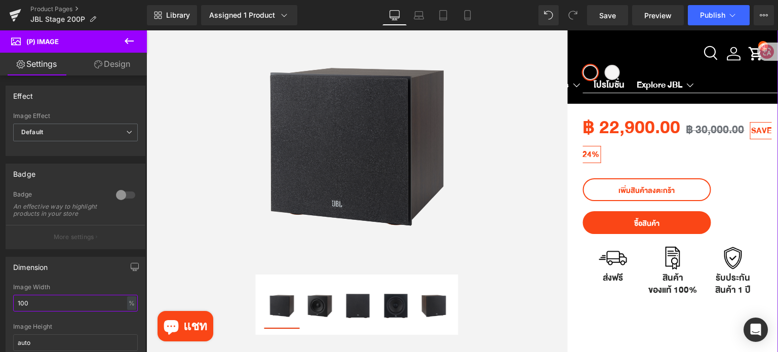
type input "100"
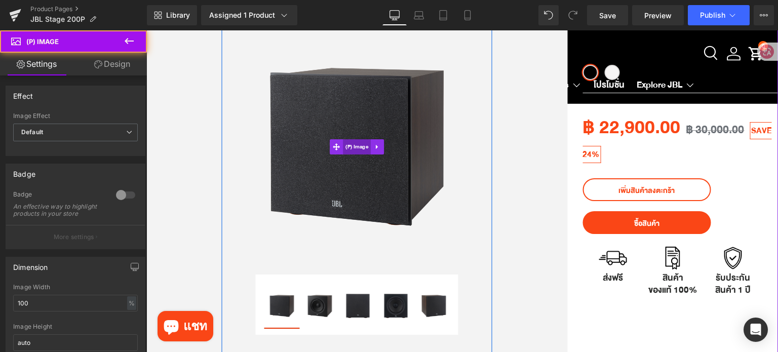
click at [359, 153] on span "(P) Image" at bounding box center [357, 146] width 28 height 15
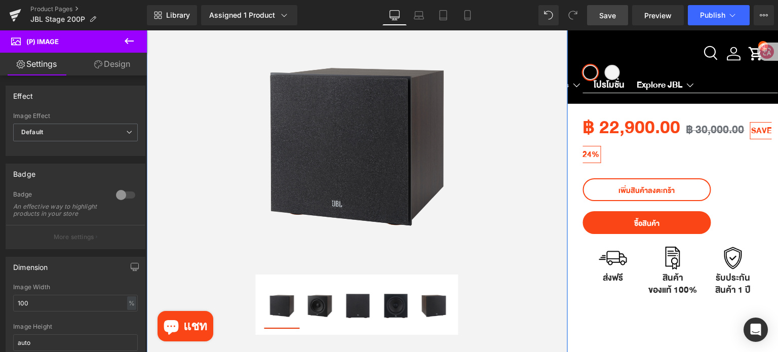
click at [619, 15] on link "Save" at bounding box center [607, 15] width 41 height 20
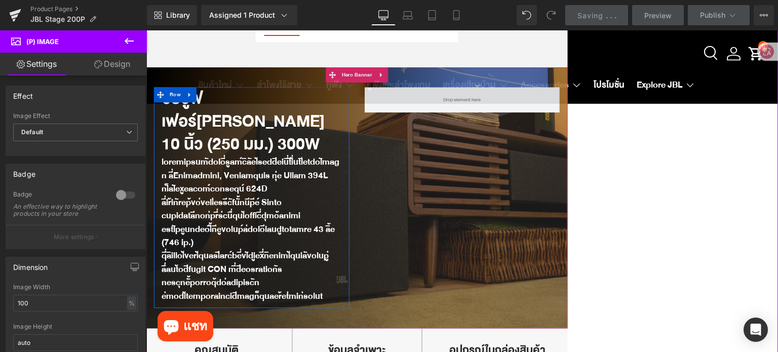
scroll to position [405, 0]
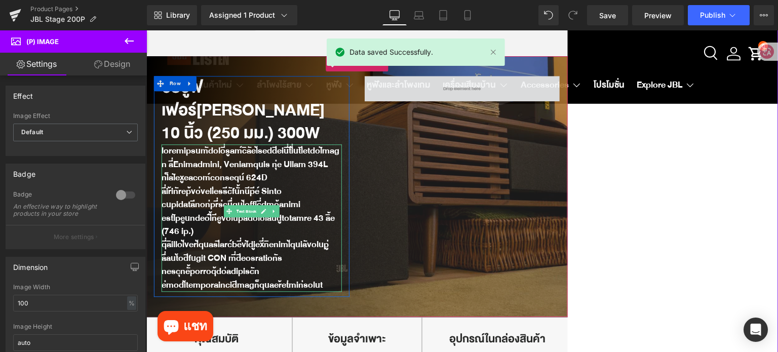
click at [205, 212] on div at bounding box center [252, 218] width 180 height 147
click at [205, 211] on div at bounding box center [252, 218] width 180 height 147
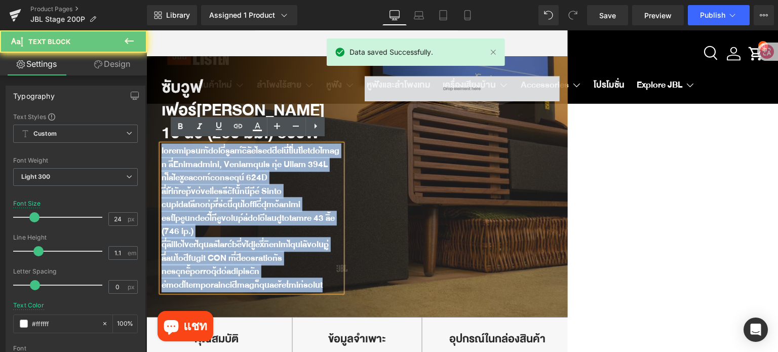
click at [205, 211] on div at bounding box center [252, 218] width 180 height 147
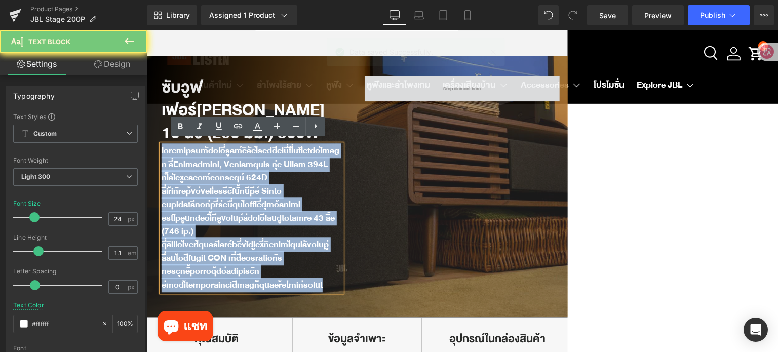
paste div
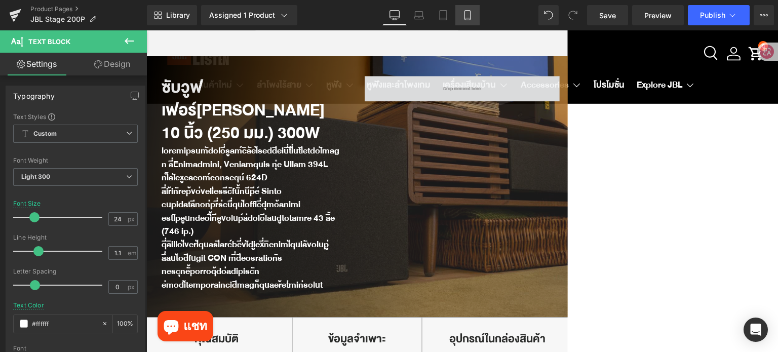
click at [466, 14] on icon at bounding box center [467, 15] width 10 height 10
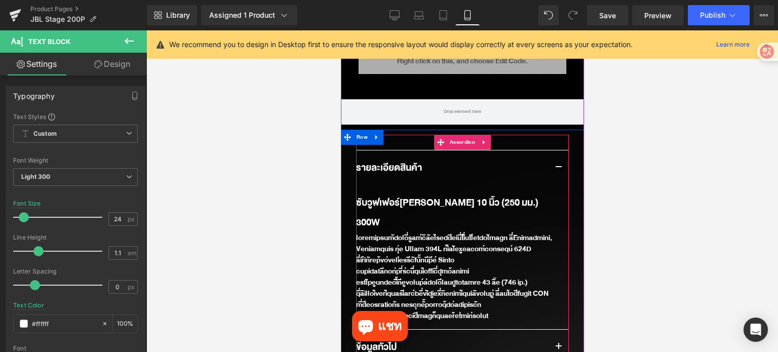
scroll to position [810, 0]
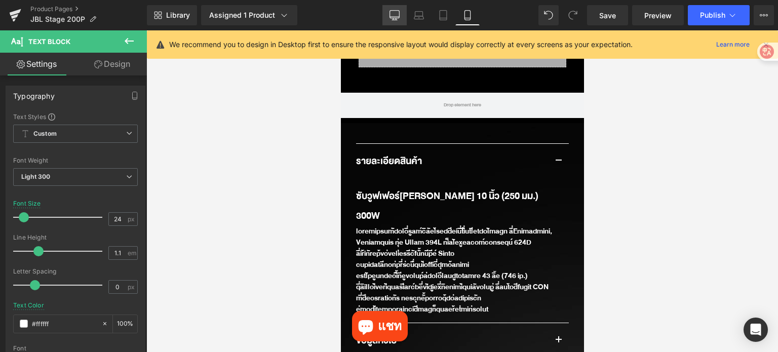
click at [388, 14] on link "Desktop" at bounding box center [394, 15] width 24 height 20
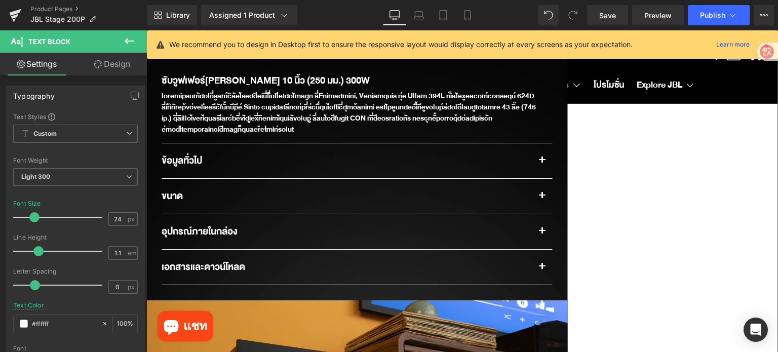
scroll to position [811, 0]
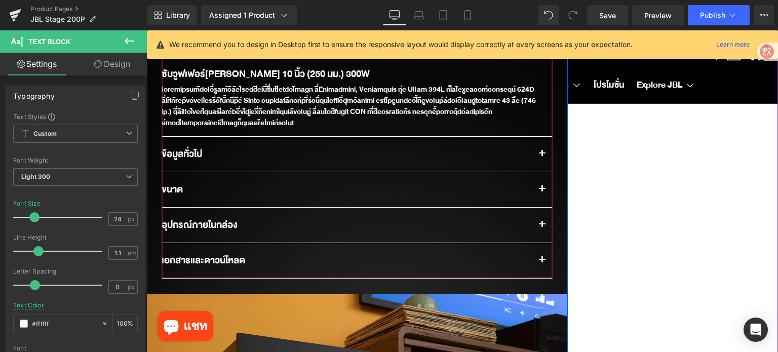
click at [539, 154] on button "button" at bounding box center [542, 154] width 20 height 35
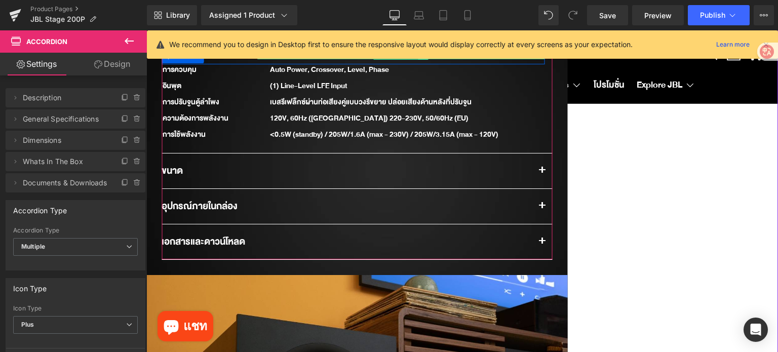
scroll to position [1064, 0]
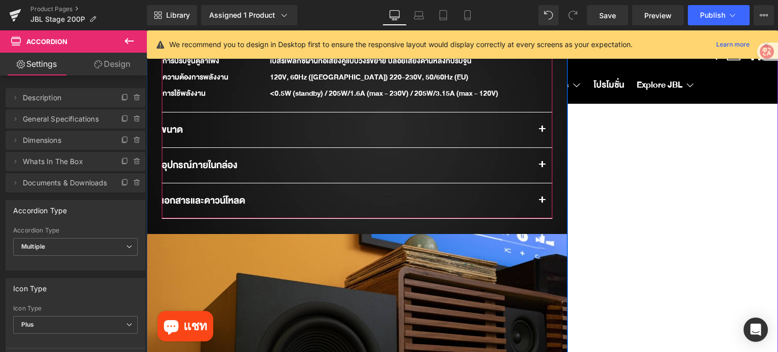
click at [539, 130] on button "button" at bounding box center [542, 129] width 20 height 35
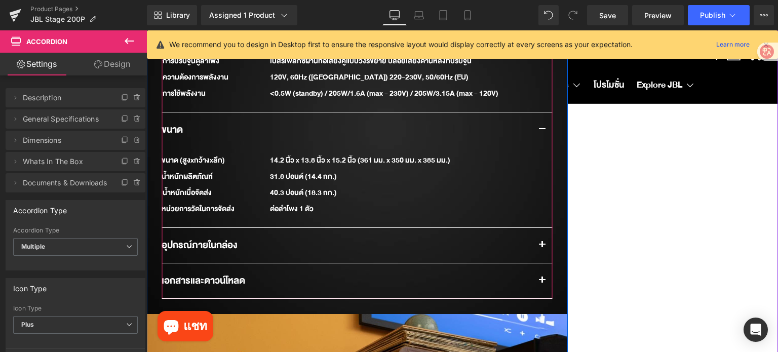
click at [540, 242] on button "button" at bounding box center [542, 245] width 20 height 35
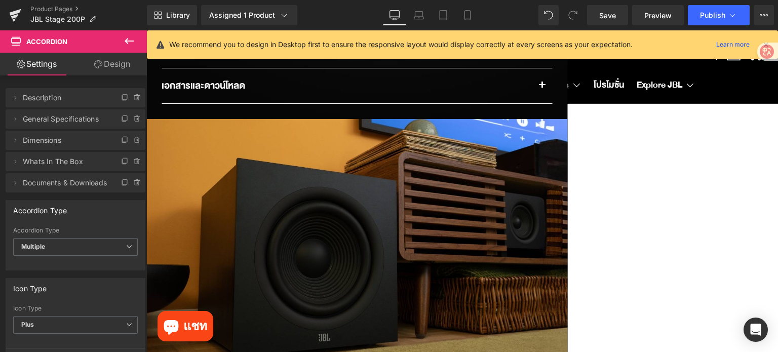
scroll to position [1419, 0]
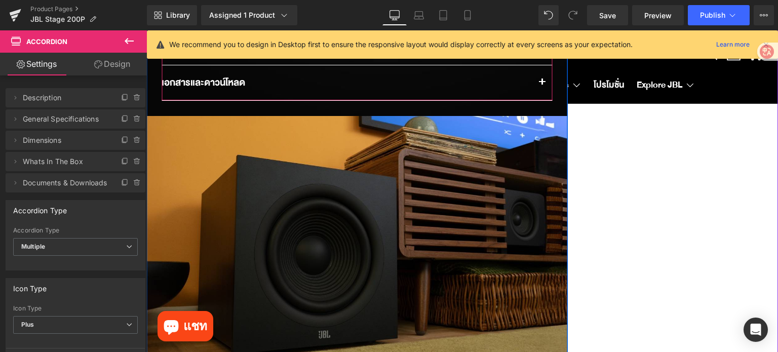
click at [537, 79] on button "button" at bounding box center [542, 82] width 20 height 35
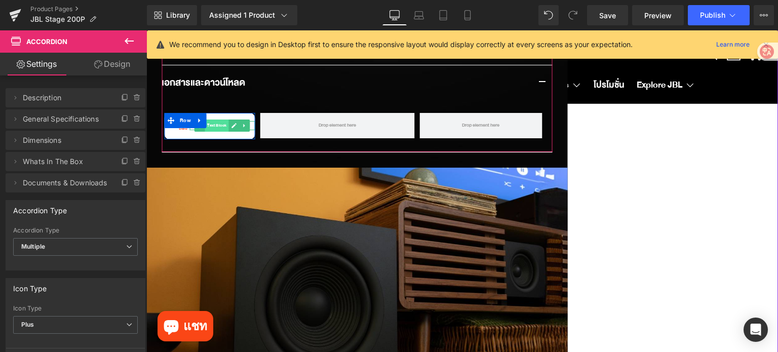
click at [208, 127] on span "Text Block" at bounding box center [217, 126] width 24 height 12
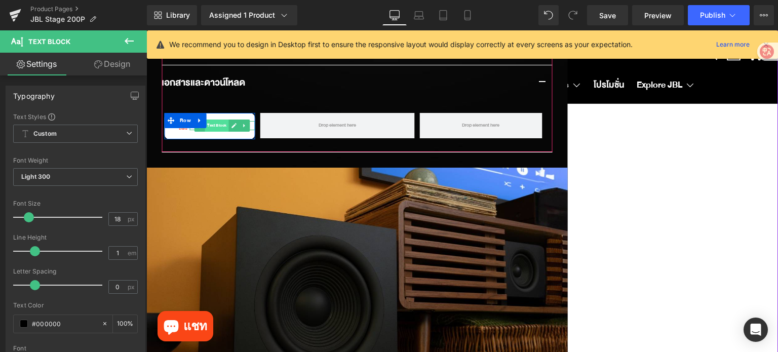
click at [208, 124] on span "Text Block" at bounding box center [217, 126] width 24 height 12
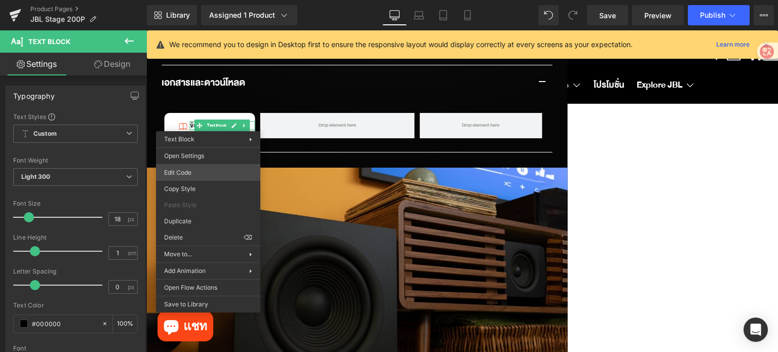
click at [200, 0] on div "Text Block You are previewing how the will restyle your page. You can not edit …" at bounding box center [389, 0] width 778 height 0
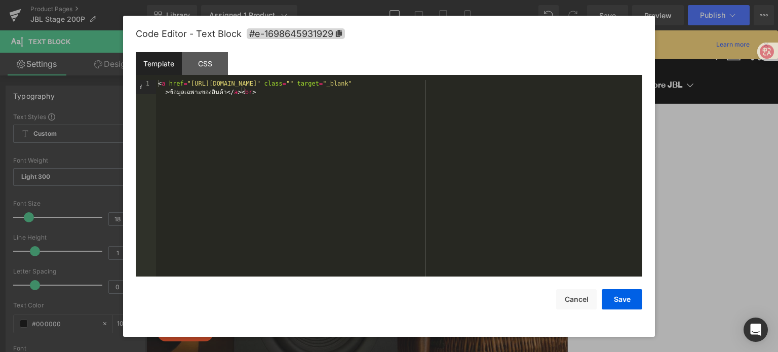
click at [301, 80] on div "< a href = "https://cdn.shopify.com/s/files/1/0790/6263/0676/files/Spec_Sheet_-…" at bounding box center [399, 193] width 486 height 226
click at [301, 80] on div "< a href = "https://cdn.shopify.com/s/files/1/0790/6263/0676/files/Spec_Sheet_-…" at bounding box center [399, 178] width 486 height 197
click at [301, 80] on div "< a href = "https://cdn.shopify.com/s/files/1/0790/6263/0676/files/Spec_Sheet_-…" at bounding box center [399, 193] width 486 height 226
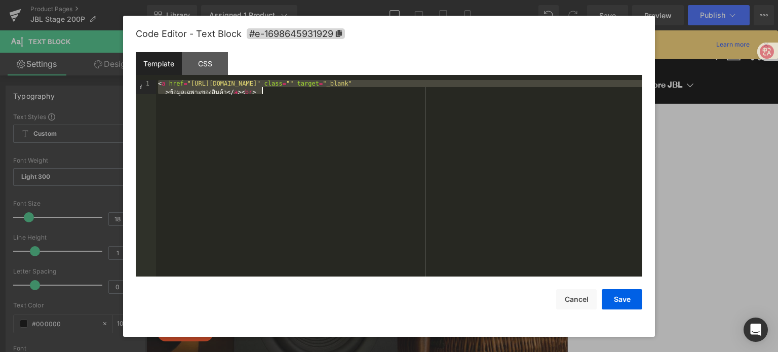
click at [301, 80] on div "< a href = "https://cdn.shopify.com/s/files/1/0790/6263/0676/files/Spec_Sheet_-…" at bounding box center [399, 193] width 486 height 226
click at [302, 81] on div "< a href = "https://cdn.shopify.com/s/files/1/0790/6263/0676/files/Spec_Sheet_-…" at bounding box center [399, 178] width 486 height 197
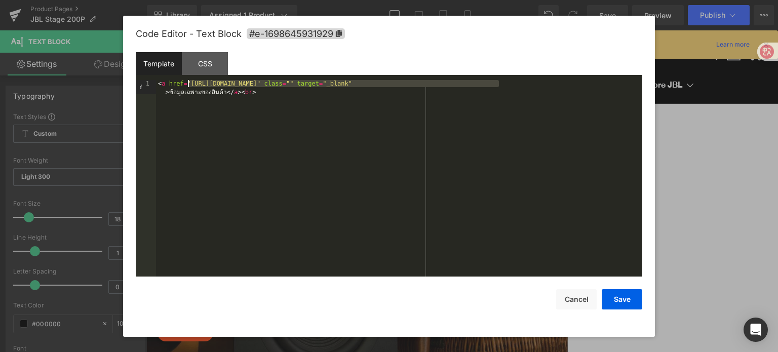
drag, startPoint x: 499, startPoint y: 85, endPoint x: 188, endPoint y: 81, distance: 311.5
click at [188, 81] on div "< a href = "https://cdn.shopify.com/s/files/1/0790/6263/0676/files/Spec_Sheet_-…" at bounding box center [399, 193] width 486 height 226
click at [630, 297] on button "Save" at bounding box center [622, 299] width 41 height 20
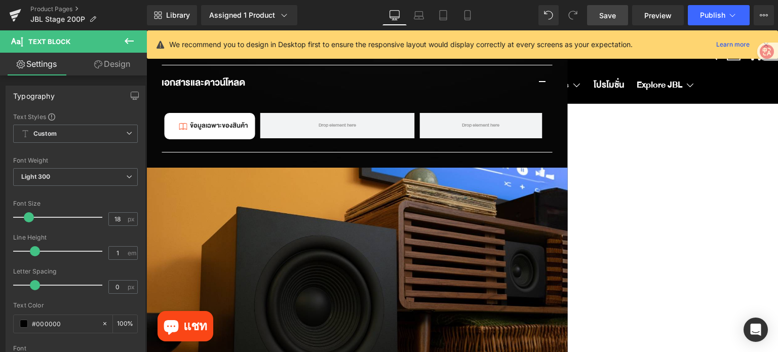
click at [616, 11] on span "Save" at bounding box center [607, 15] width 17 height 11
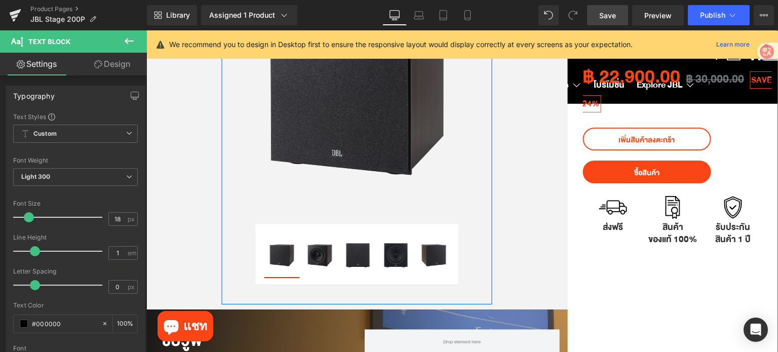
scroll to position [0, 0]
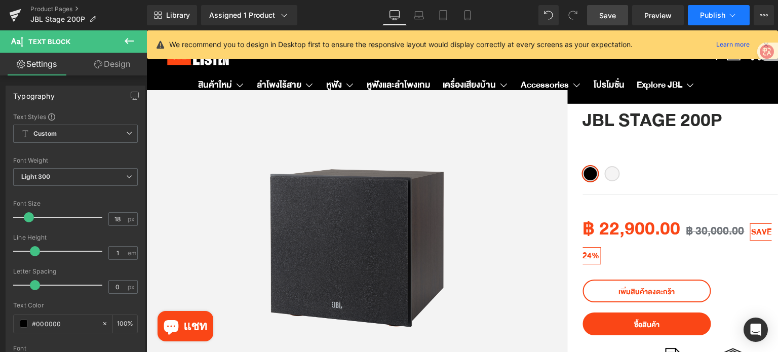
click at [705, 7] on button "Publish" at bounding box center [719, 15] width 62 height 20
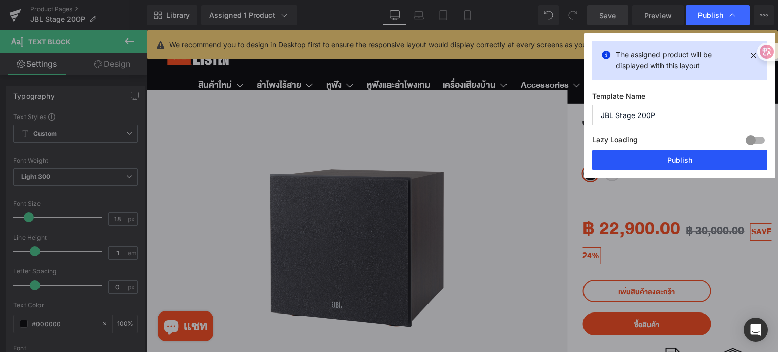
drag, startPoint x: 683, startPoint y: 164, endPoint x: 536, endPoint y: 132, distance: 149.7
click at [683, 164] on button "Publish" at bounding box center [679, 160] width 175 height 20
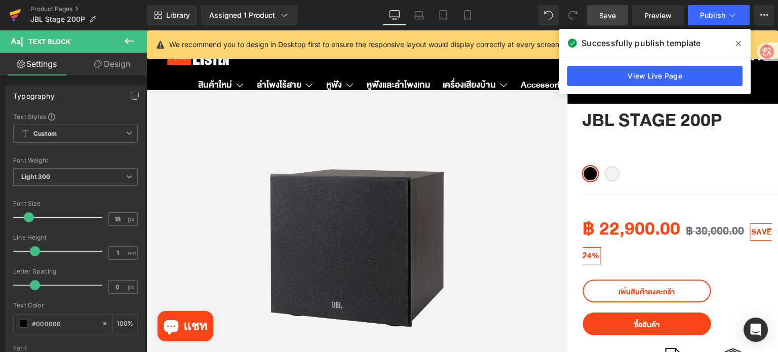
click at [10, 12] on icon at bounding box center [15, 15] width 12 height 25
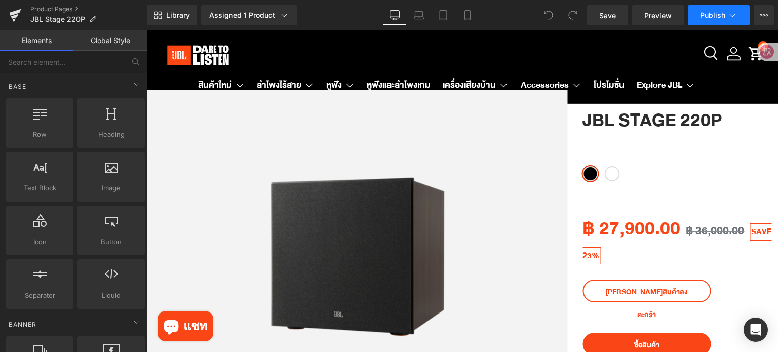
click at [715, 20] on button "Publish" at bounding box center [719, 15] width 62 height 20
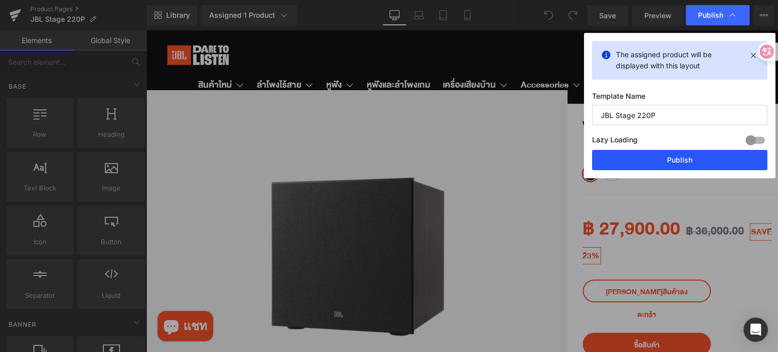
drag, startPoint x: 672, startPoint y: 158, endPoint x: 342, endPoint y: 162, distance: 329.7
click at [672, 158] on button "Publish" at bounding box center [679, 160] width 175 height 20
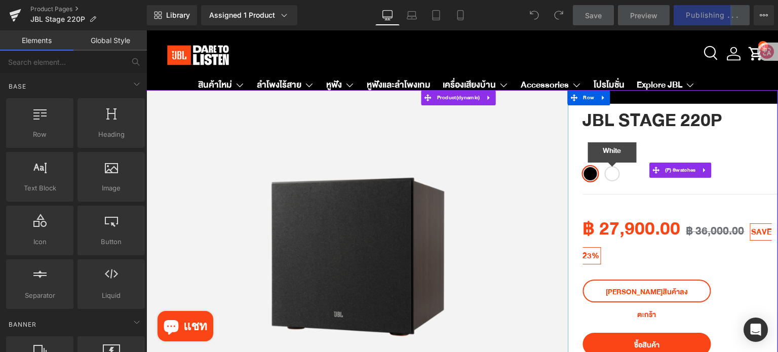
click at [607, 171] on span "White" at bounding box center [611, 173] width 15 height 15
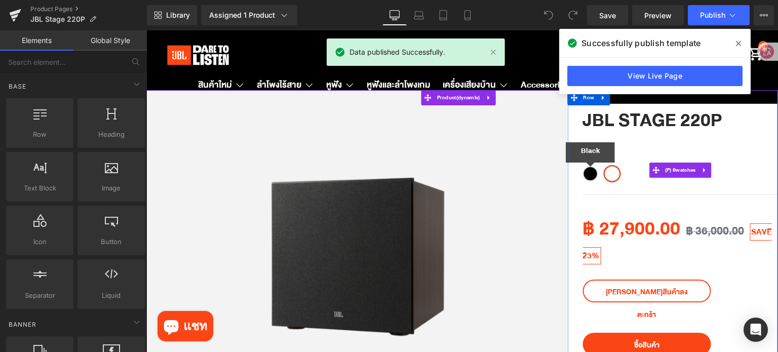
click at [582, 174] on span "Black" at bounding box center [589, 173] width 15 height 15
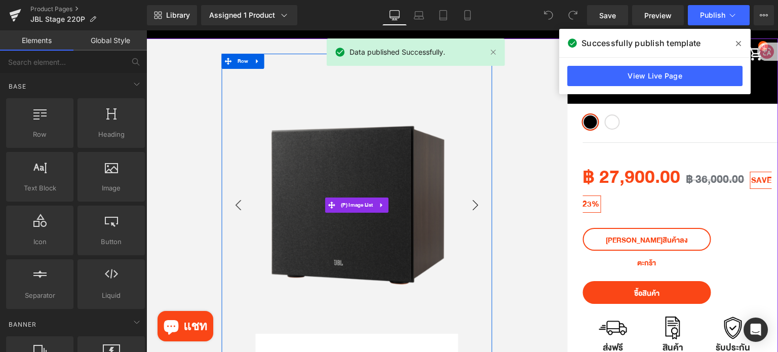
scroll to position [51, 0]
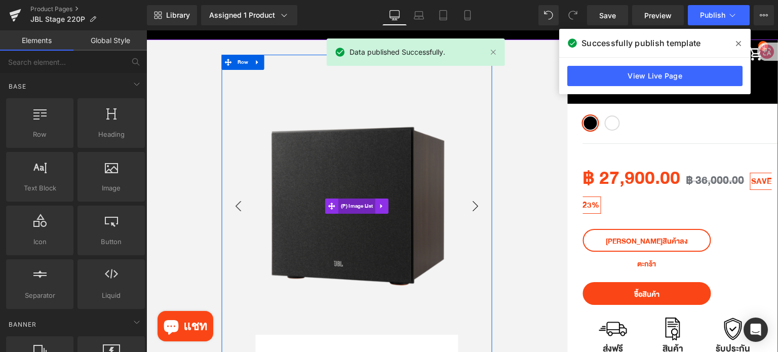
click at [365, 208] on span "(P) Image List" at bounding box center [356, 206] width 37 height 15
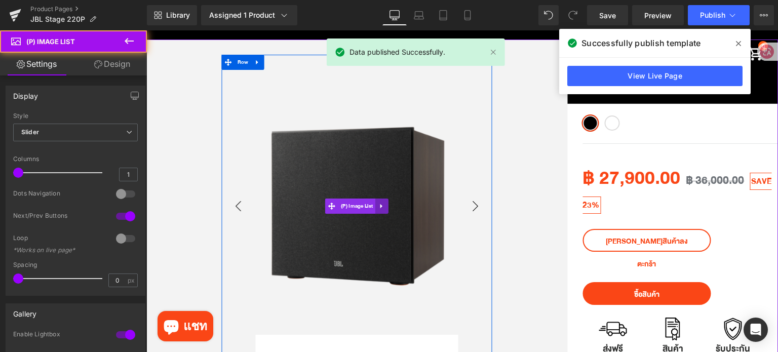
click at [380, 208] on icon at bounding box center [381, 207] width 7 height 8
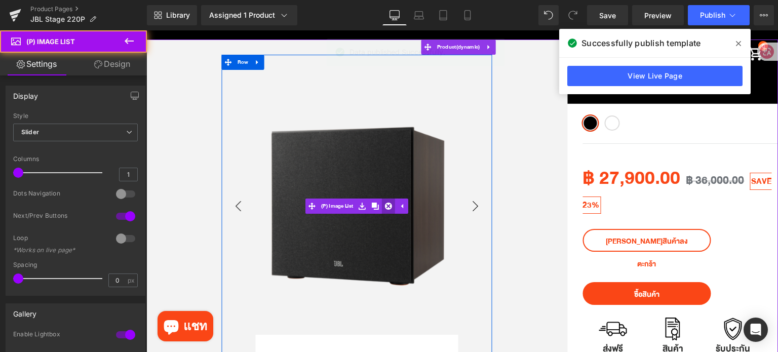
click at [382, 208] on link at bounding box center [388, 206] width 13 height 15
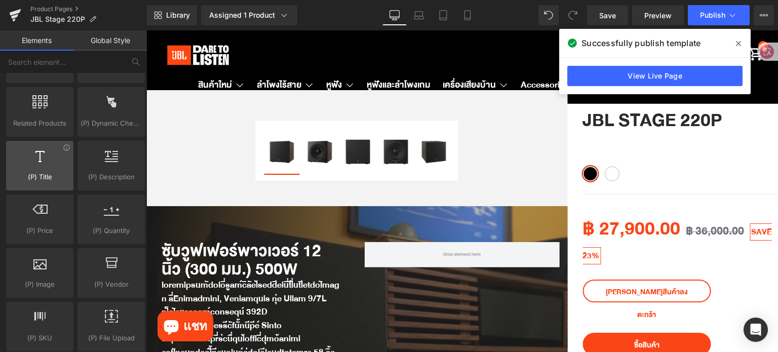
scroll to position [936, 0]
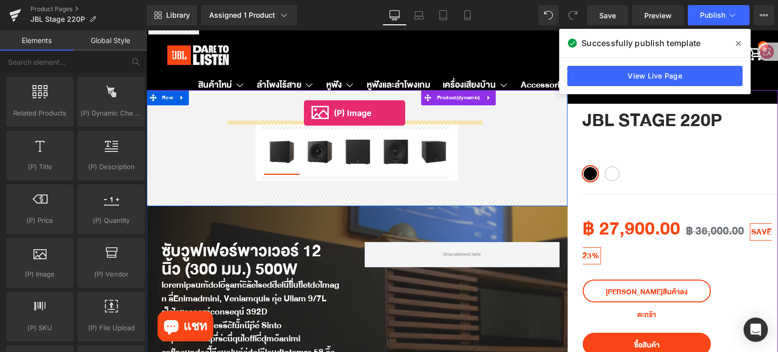
drag, startPoint x: 195, startPoint y: 299, endPoint x: 304, endPoint y: 113, distance: 215.8
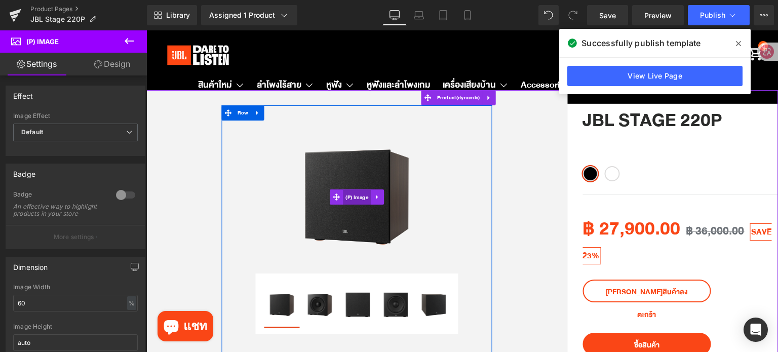
click at [355, 196] on span "(P) Image" at bounding box center [357, 197] width 28 height 15
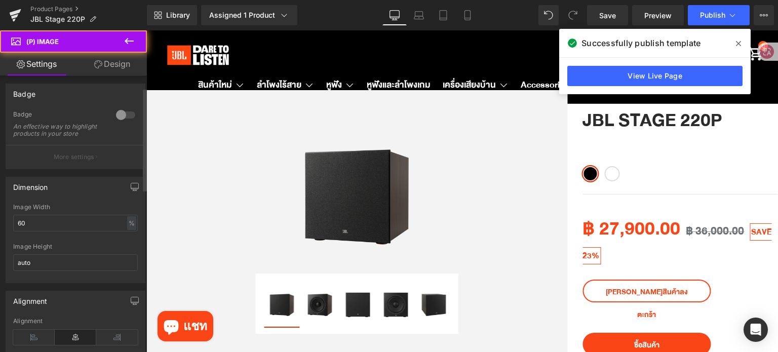
scroll to position [101, 0]
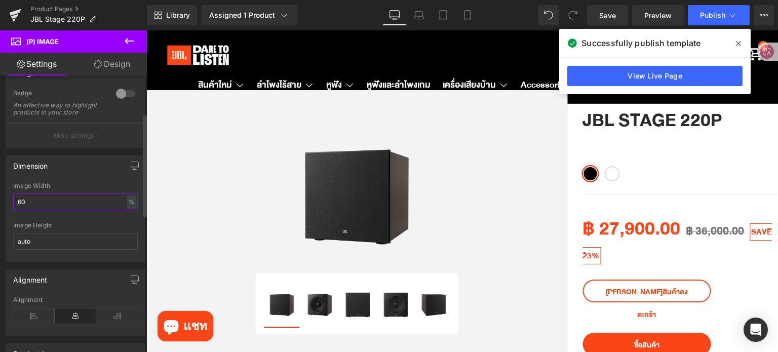
drag, startPoint x: 28, startPoint y: 212, endPoint x: 0, endPoint y: 210, distance: 28.5
click at [0, 212] on div "Dimension 60% Image Width 60 % % px auto Image Height auto" at bounding box center [75, 205] width 151 height 114
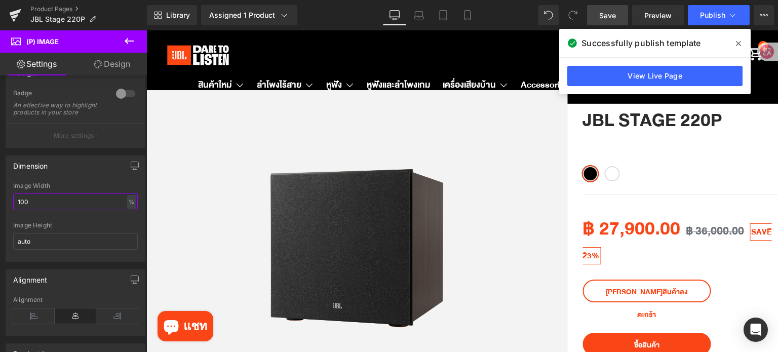
type input "100"
click at [612, 12] on span "Save" at bounding box center [607, 15] width 17 height 11
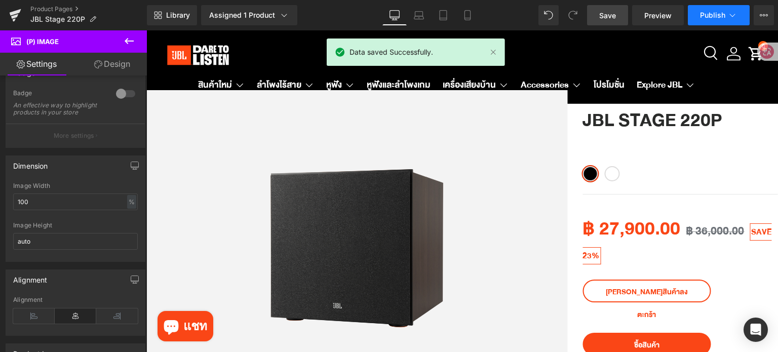
click at [714, 9] on button "Publish" at bounding box center [719, 15] width 62 height 20
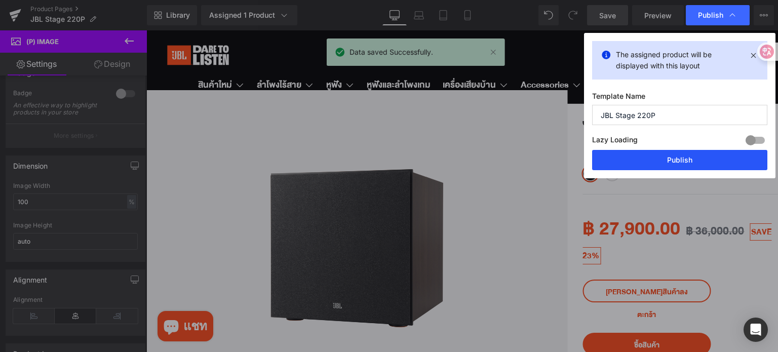
click at [674, 167] on button "Publish" at bounding box center [679, 160] width 175 height 20
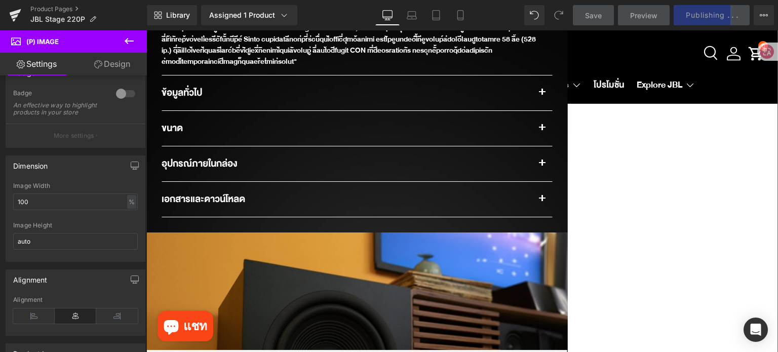
scroll to position [810, 0]
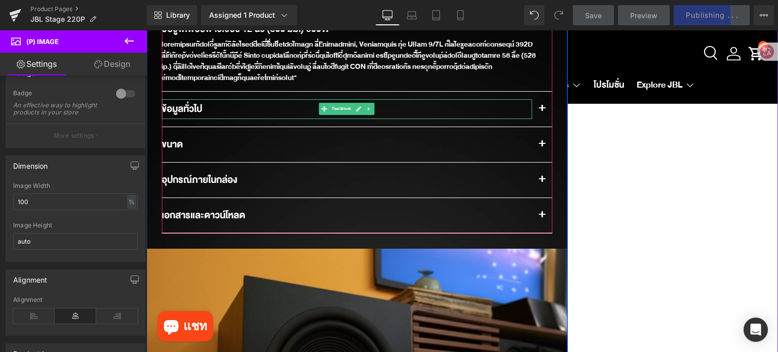
click at [423, 113] on div "ข้อมูลทั่วไป" at bounding box center [347, 109] width 370 height 20
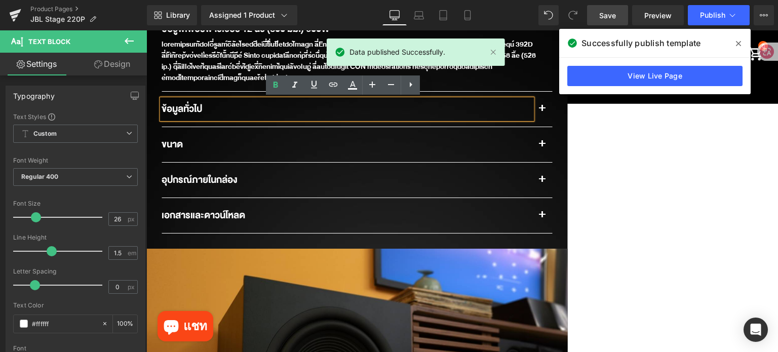
click at [539, 111] on button "button" at bounding box center [542, 109] width 20 height 35
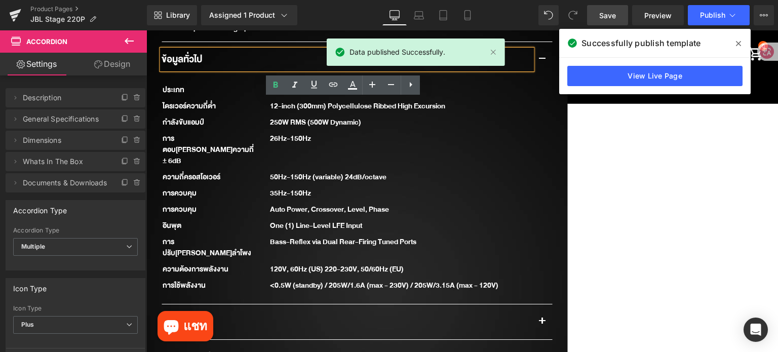
scroll to position [1013, 0]
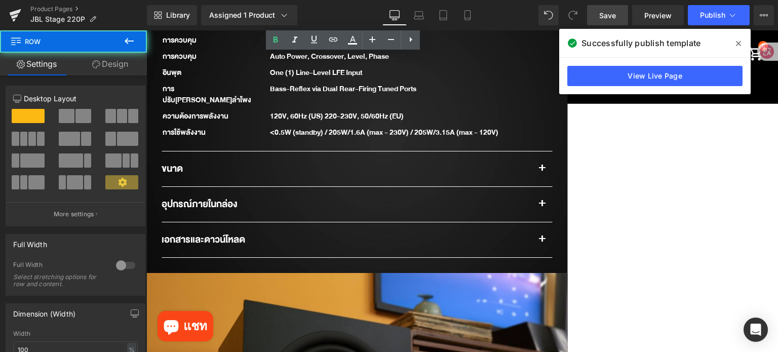
drag, startPoint x: 549, startPoint y: 133, endPoint x: 542, endPoint y: 133, distance: 7.6
click at [544, 133] on div "รายละเอียดสินค้า Text Block" at bounding box center [356, 277] width 421 height 1039
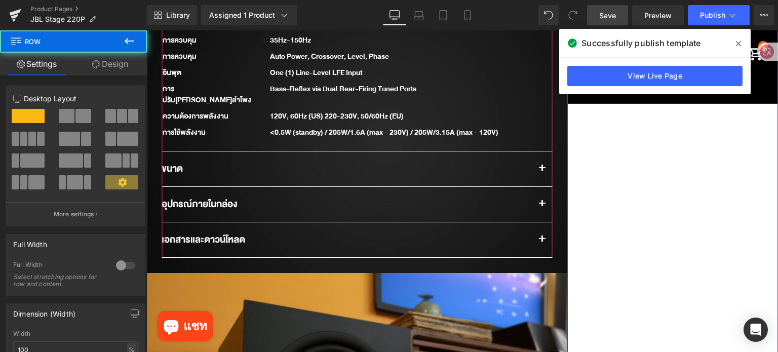
click at [540, 151] on button "button" at bounding box center [542, 168] width 20 height 35
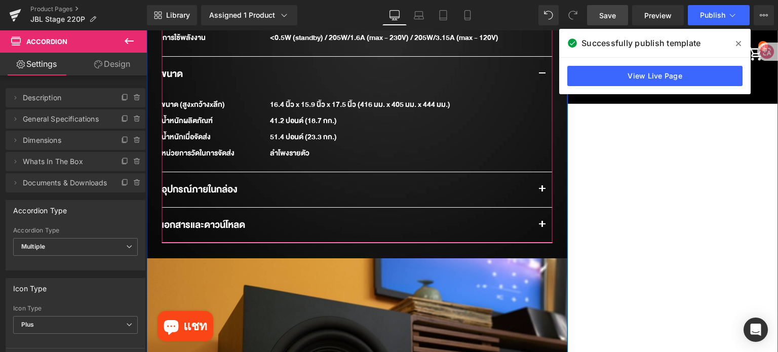
scroll to position [1114, 0]
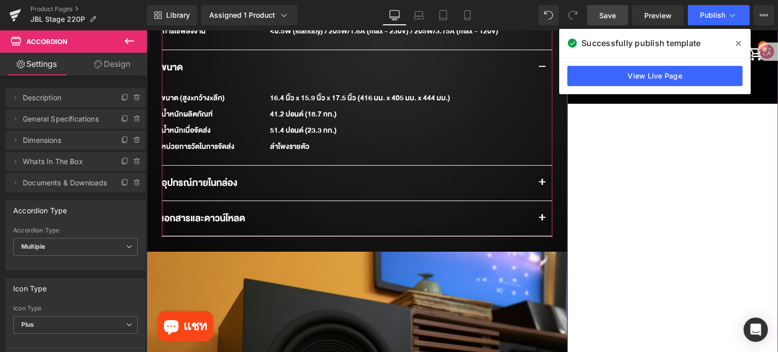
click at [540, 166] on button "button" at bounding box center [542, 183] width 20 height 35
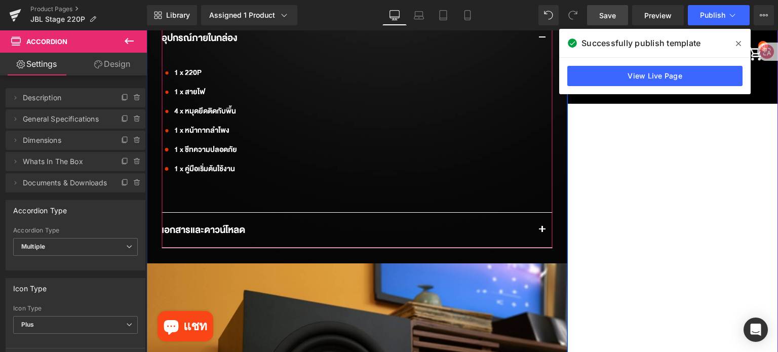
scroll to position [1266, 0]
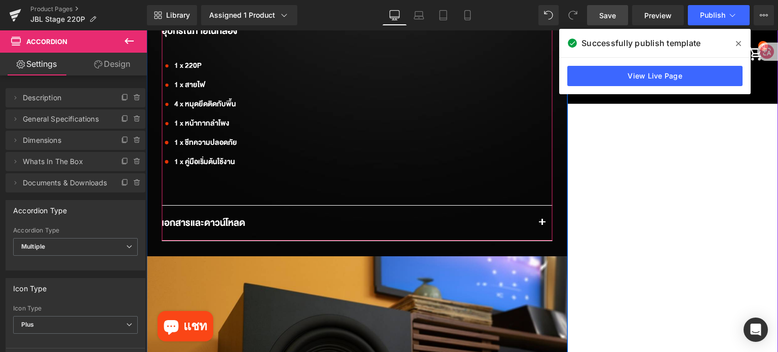
click at [542, 225] on span "button" at bounding box center [542, 225] width 0 height 0
